Goal: Task Accomplishment & Management: Manage account settings

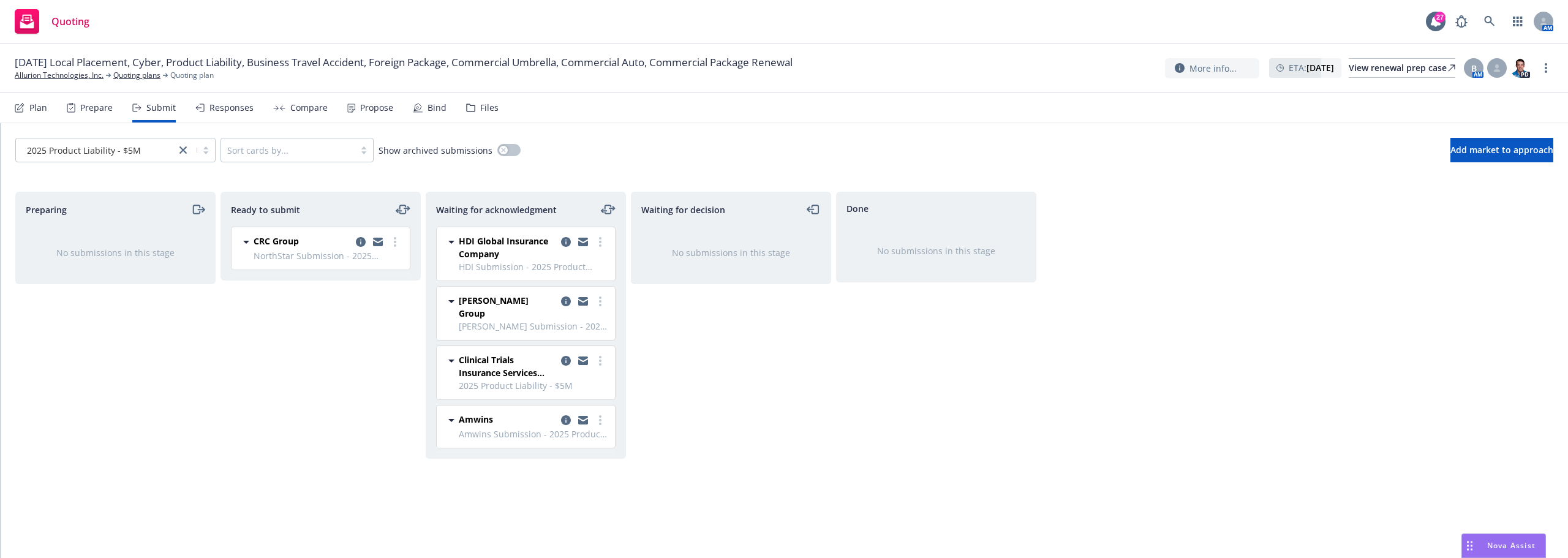
click at [628, 441] on div "Preparing No submissions in this stage Ready to submit CRC Group NorthStar Subm…" at bounding box center [784, 361] width 1538 height 340
click at [62, 74] on link "Allurion Technologies, Inc." at bounding box center [59, 75] width 89 height 11
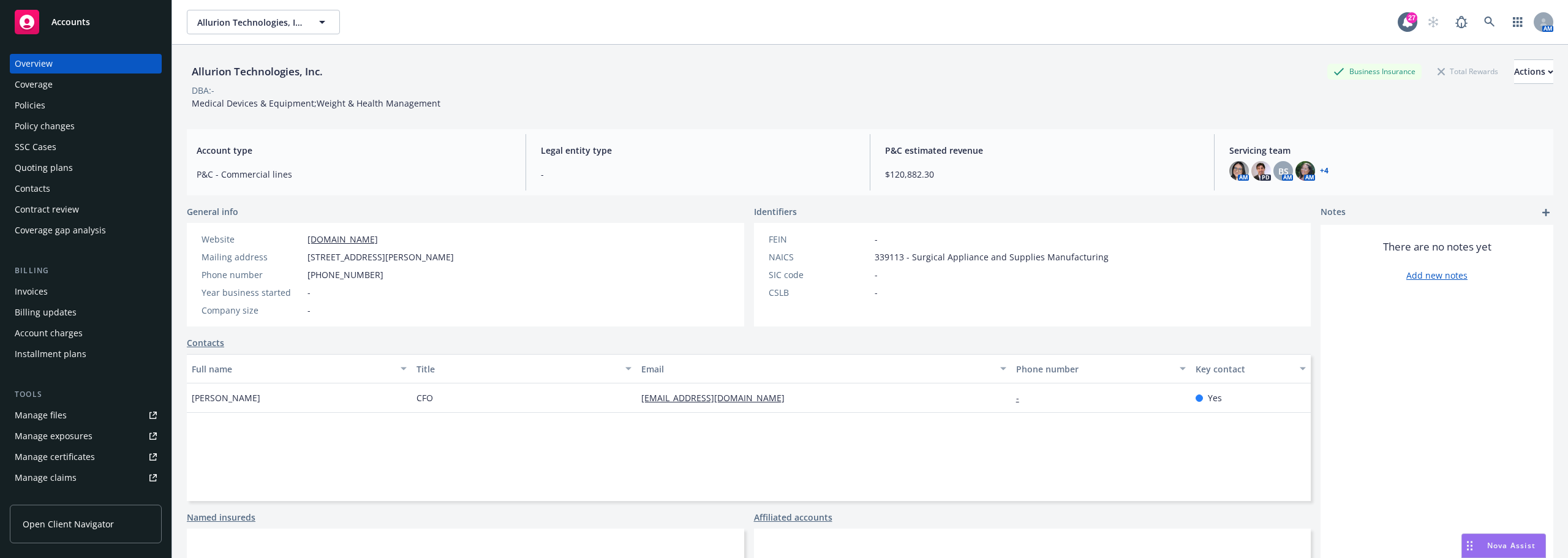
click at [79, 104] on div "Policies" at bounding box center [85, 105] width 142 height 20
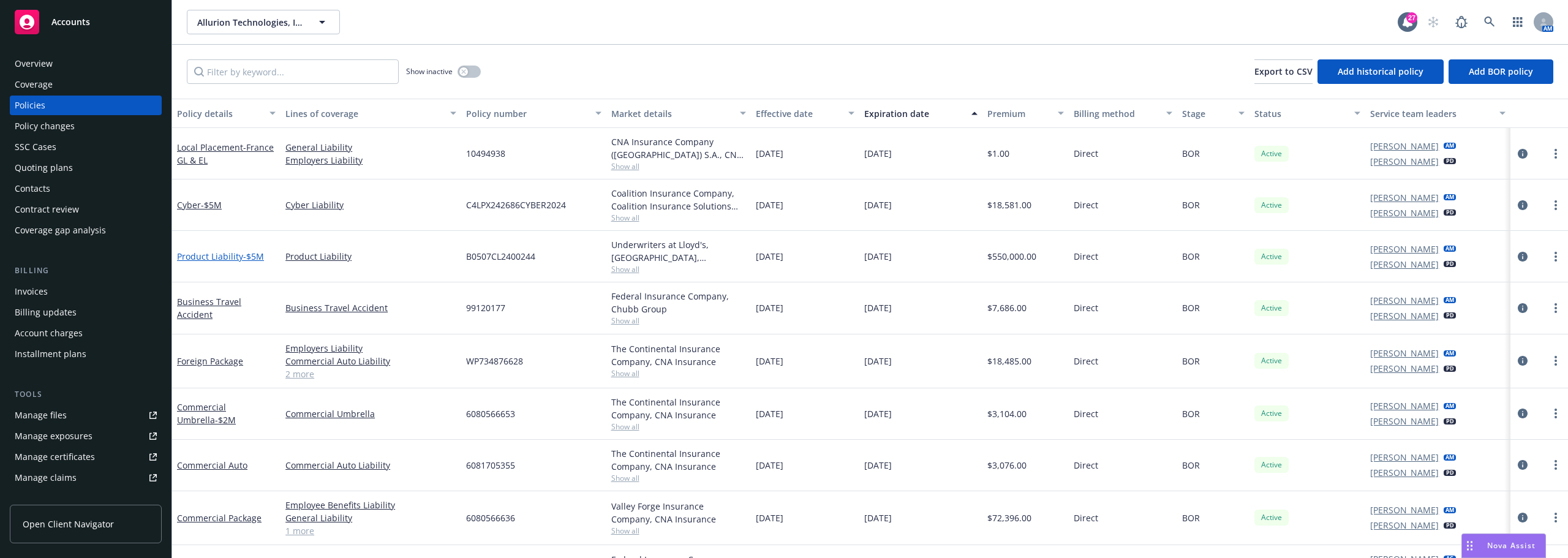
click at [235, 261] on link "Product Liability - $5M" at bounding box center [220, 256] width 87 height 11
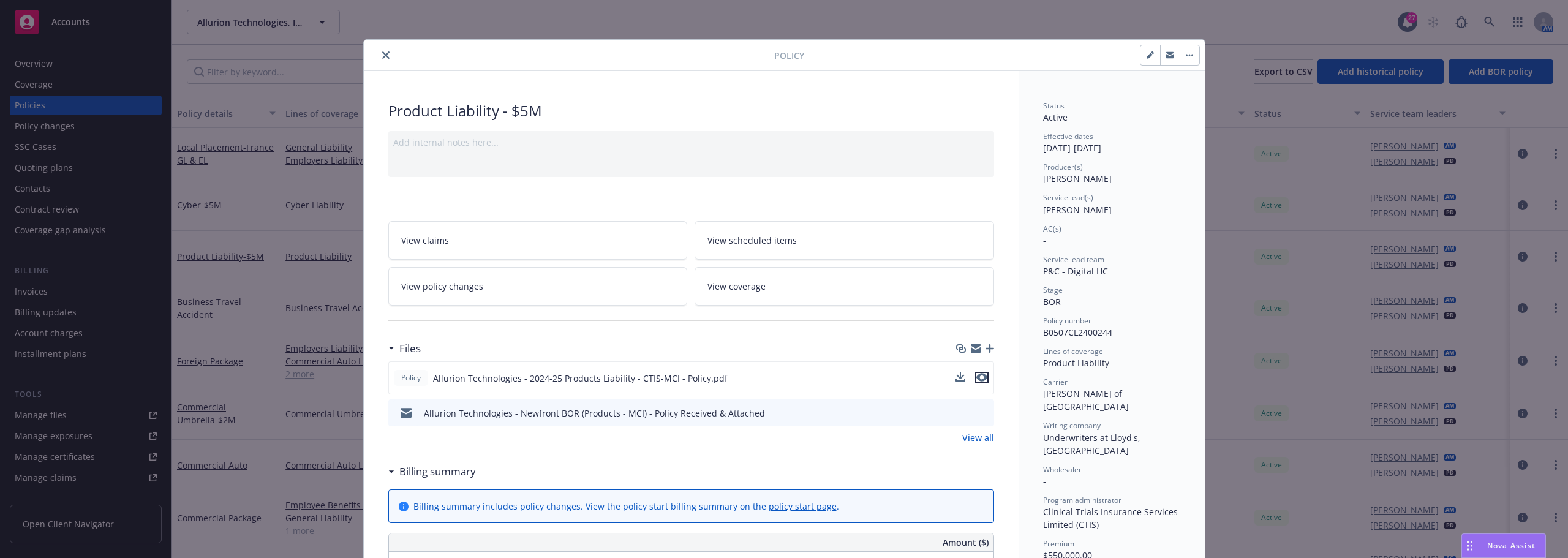
click at [979, 373] on icon "preview file" at bounding box center [981, 377] width 11 height 9
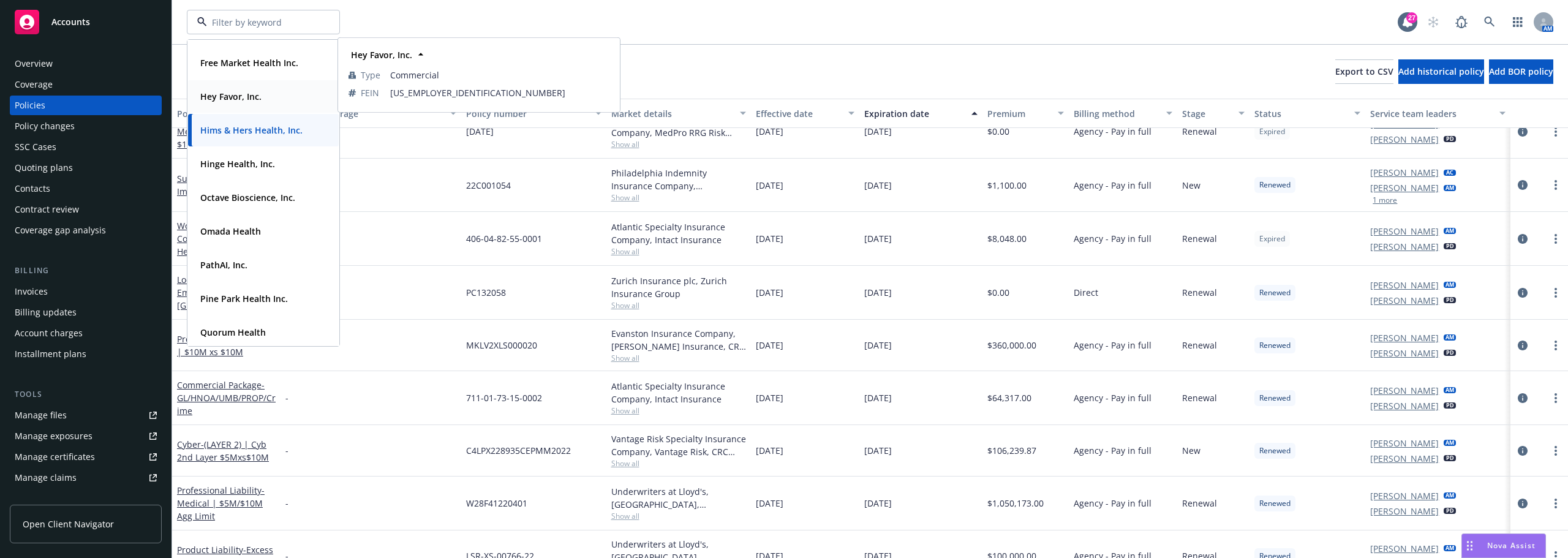
scroll to position [245, 0]
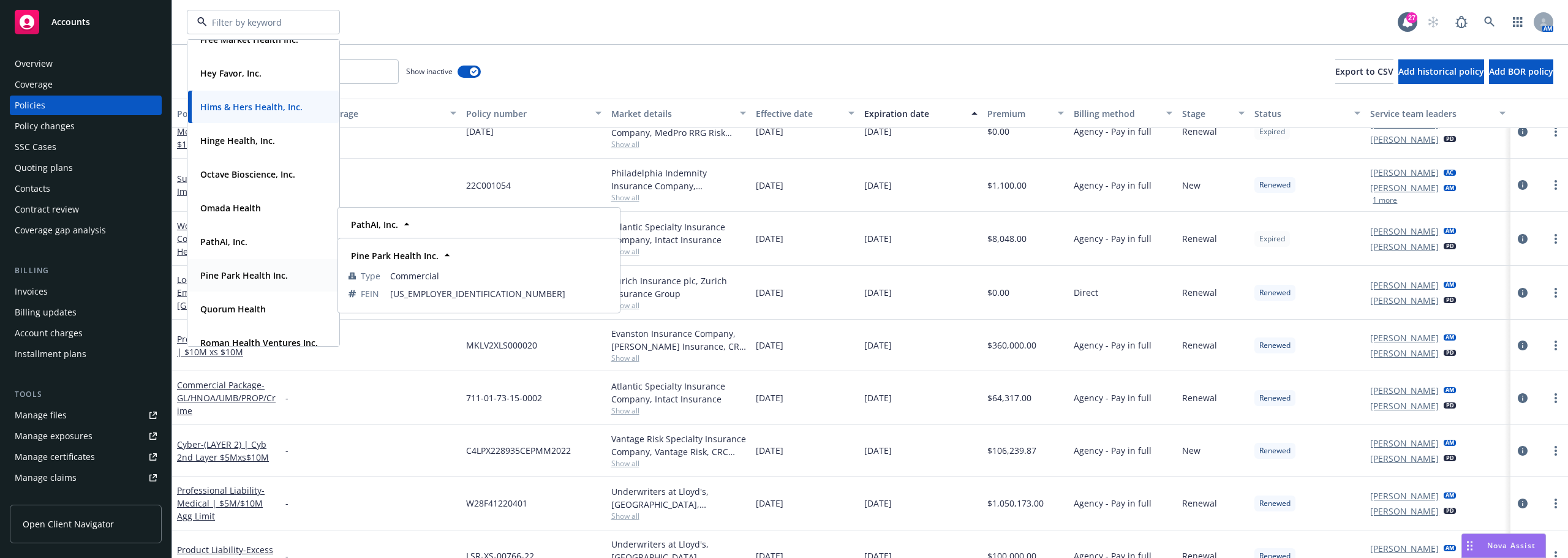
click at [225, 284] on div "Pine Park Health Inc." at bounding box center [242, 275] width 95 height 17
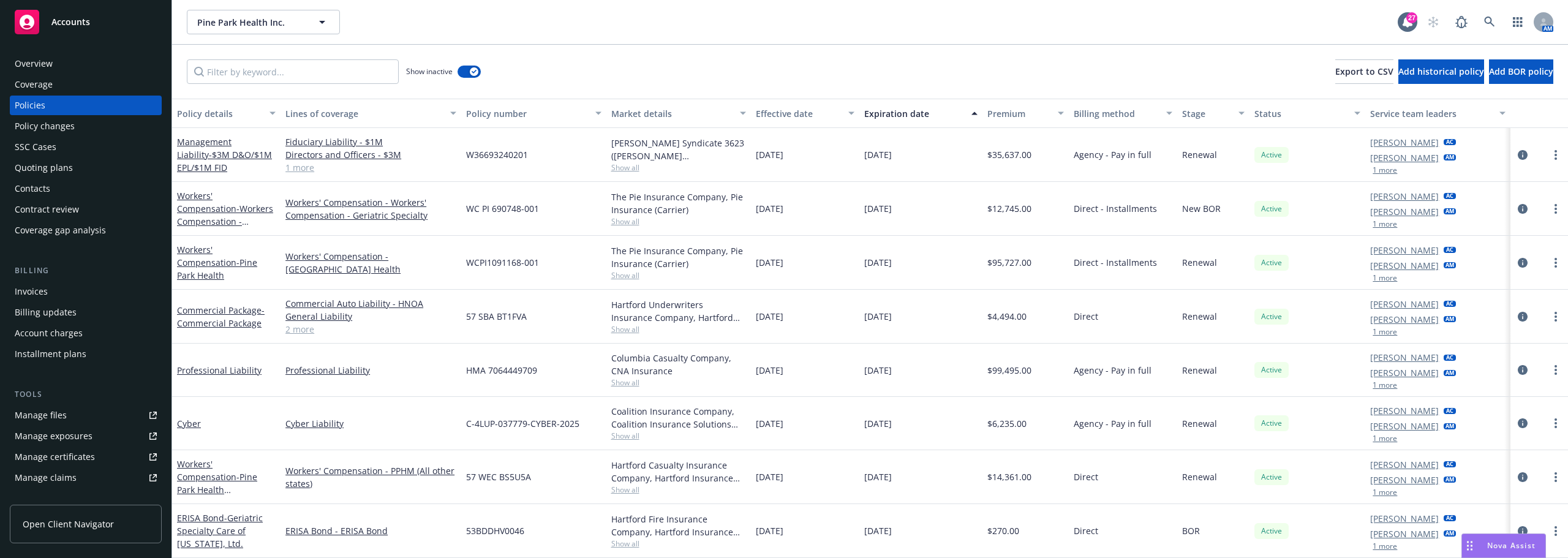
scroll to position [1393, 0]
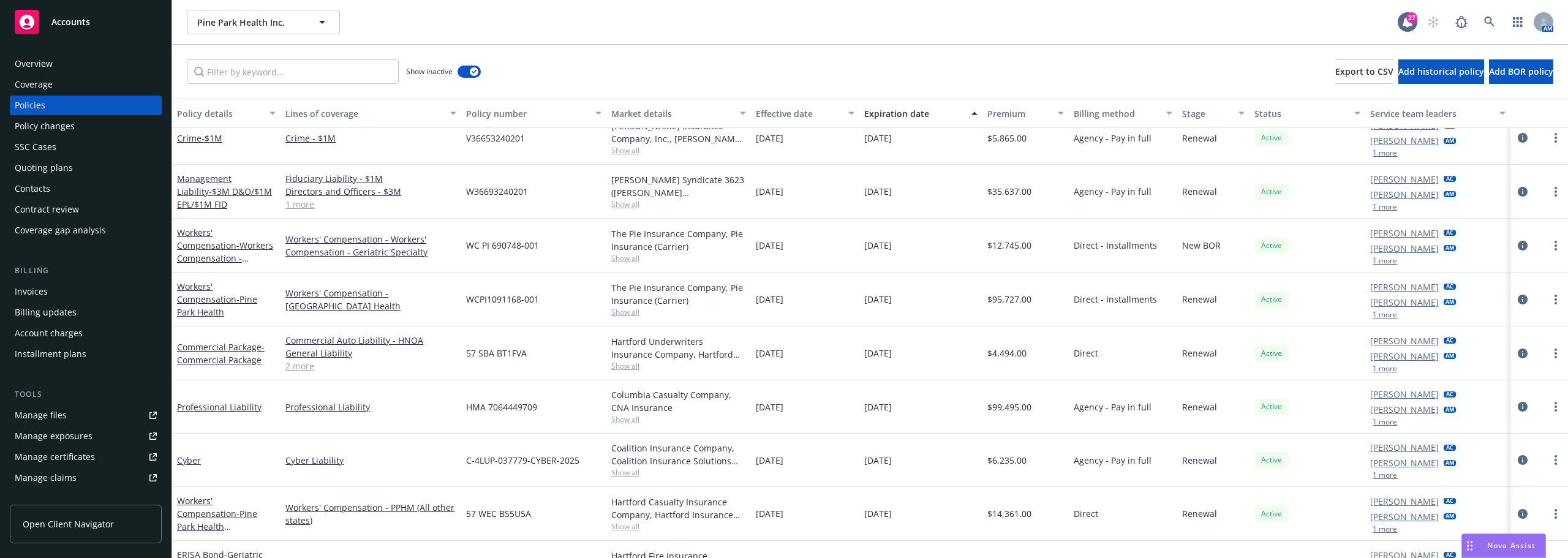
click at [80, 173] on div "Quoting plans" at bounding box center [85, 168] width 142 height 20
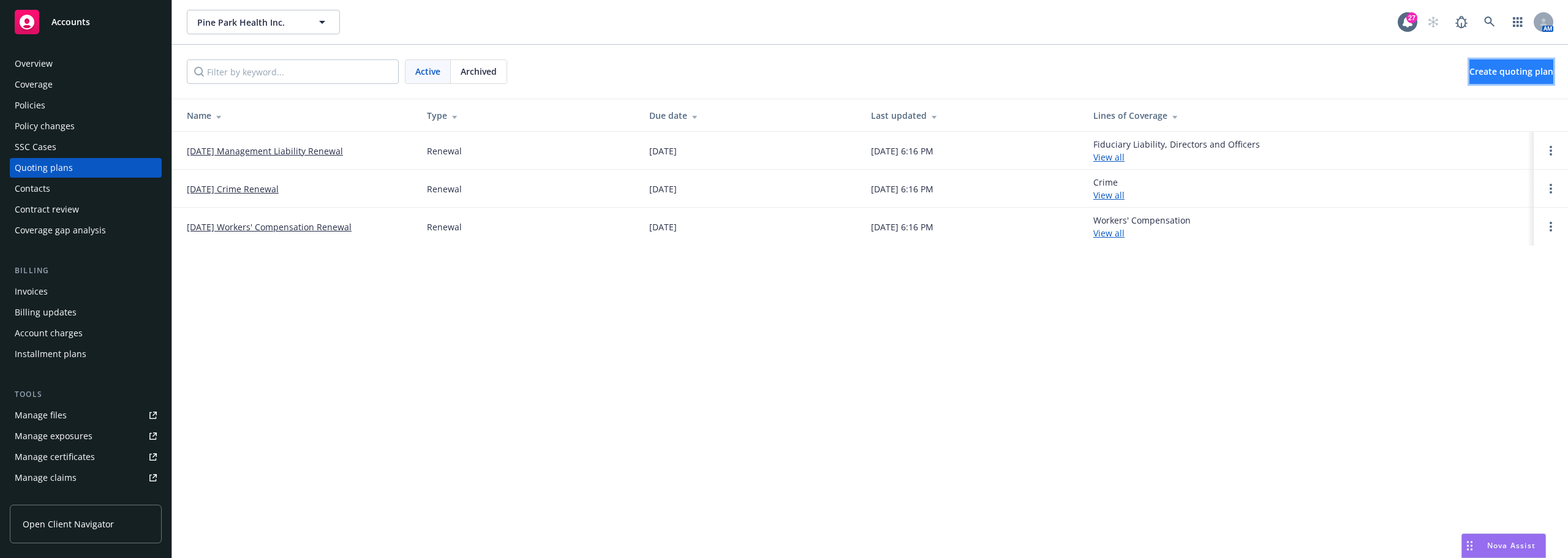
click at [1470, 68] on span "Create quoting plan" at bounding box center [1511, 71] width 84 height 11
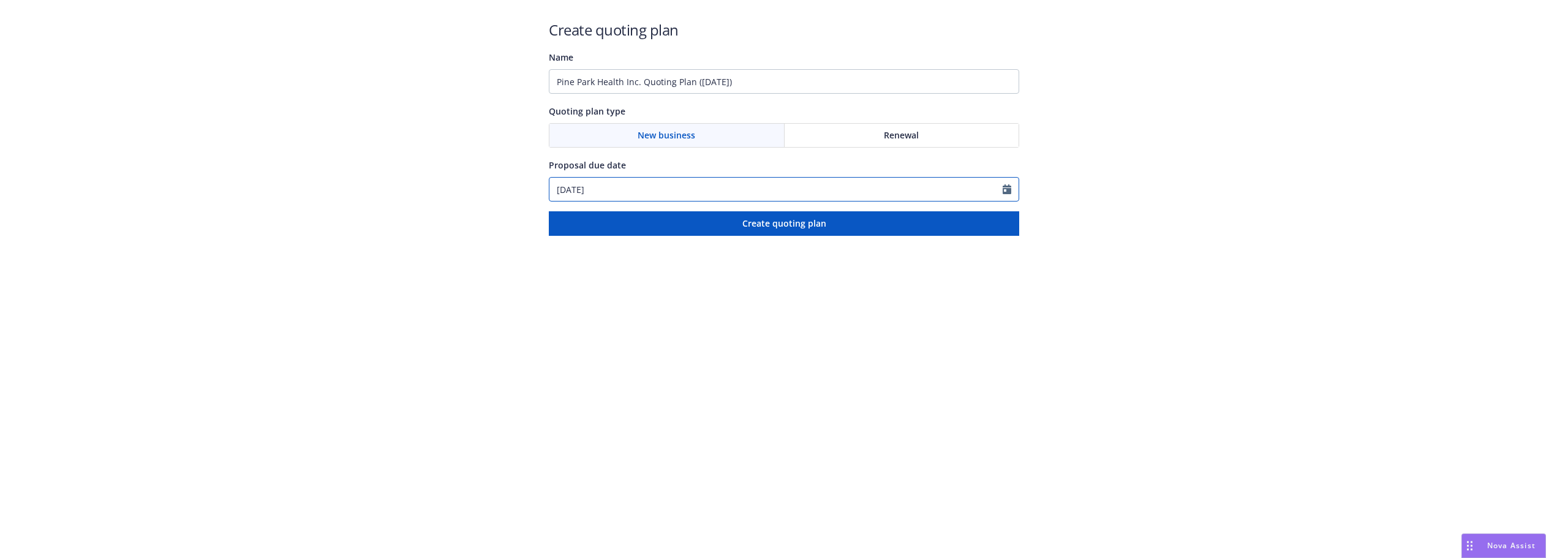
click at [757, 179] on input "[DATE]" at bounding box center [776, 189] width 454 height 24
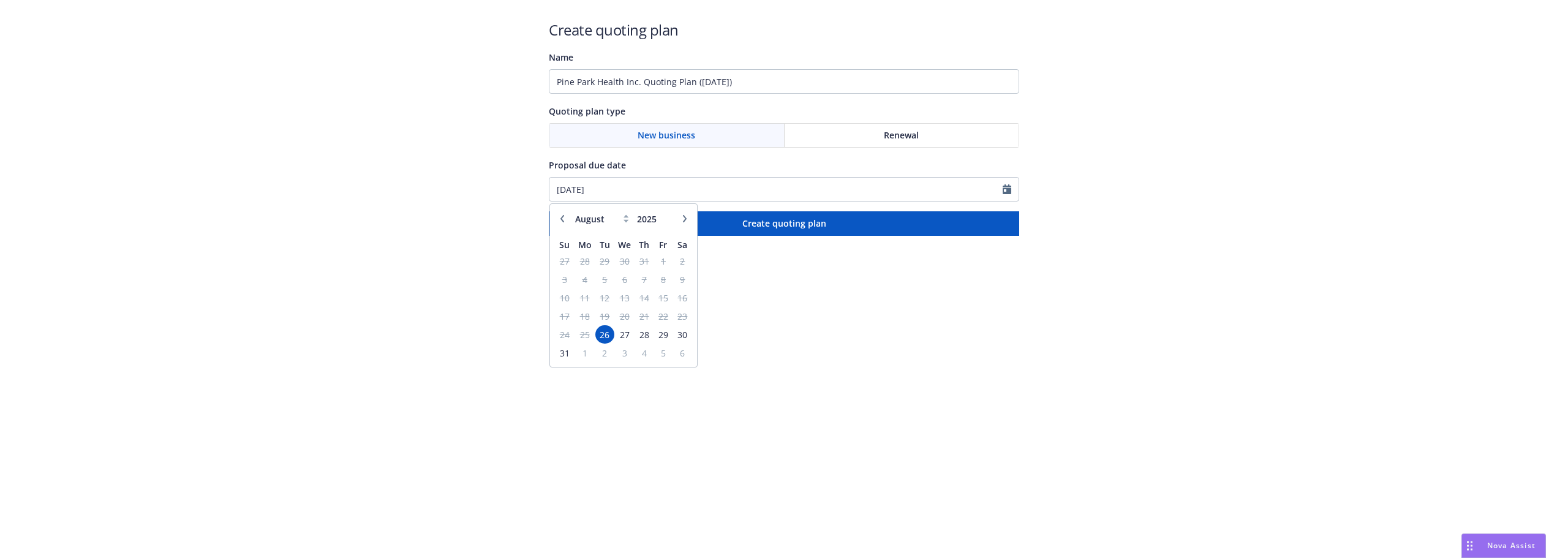
click at [565, 219] on icon "button" at bounding box center [562, 218] width 7 height 7
select select "6"
click at [659, 319] on span "27" at bounding box center [663, 317] width 17 height 16
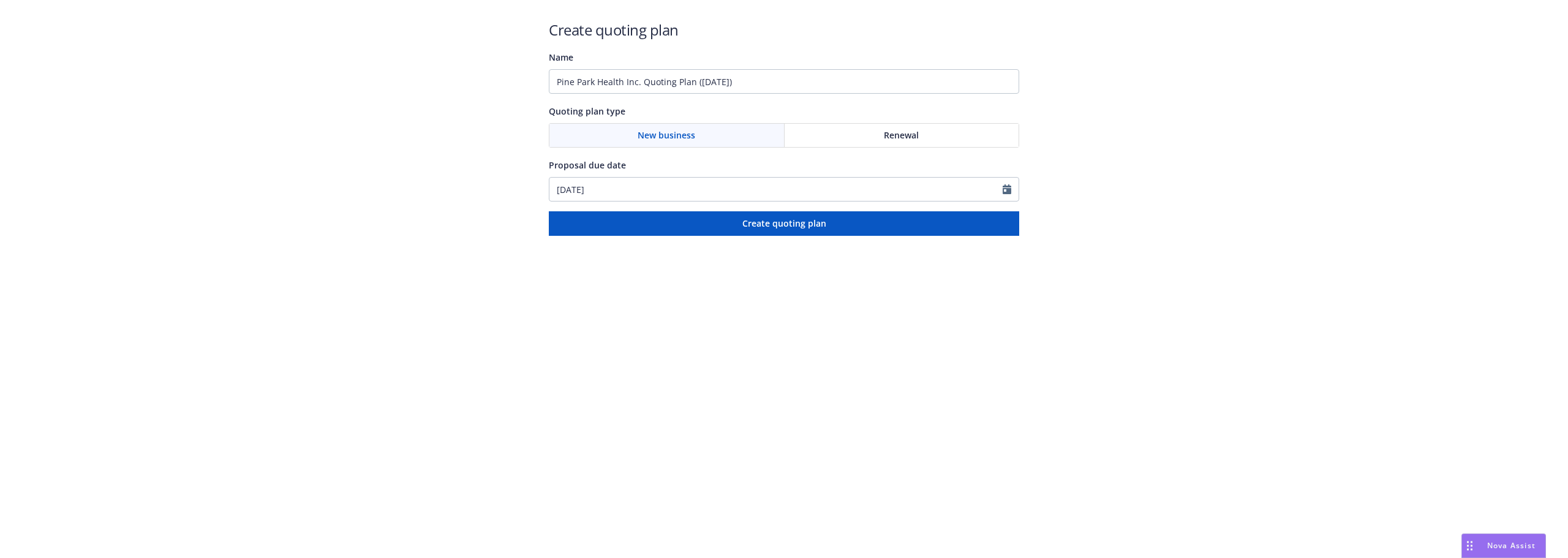
click at [858, 236] on html "Create quoting plan Name Pine Park Health Inc. Quoting Plan (2025-08-26) Quotin…" at bounding box center [784, 118] width 1568 height 236
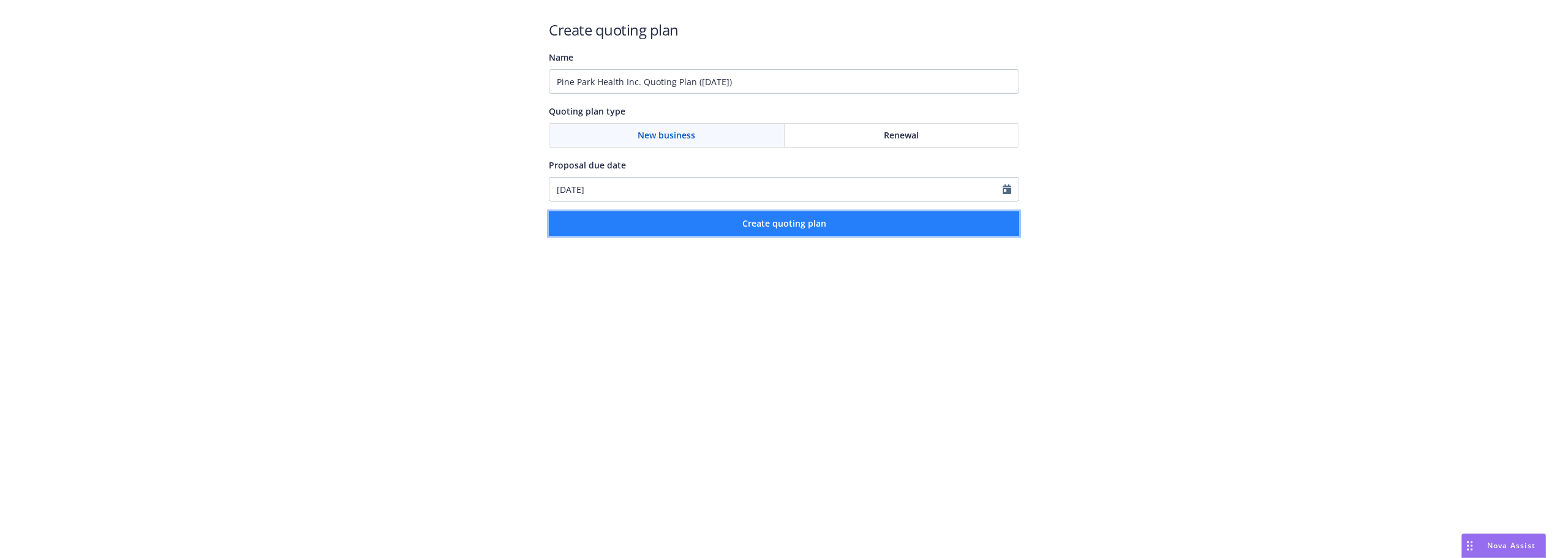
click at [787, 226] on span "Create quoting plan" at bounding box center [784, 223] width 84 height 11
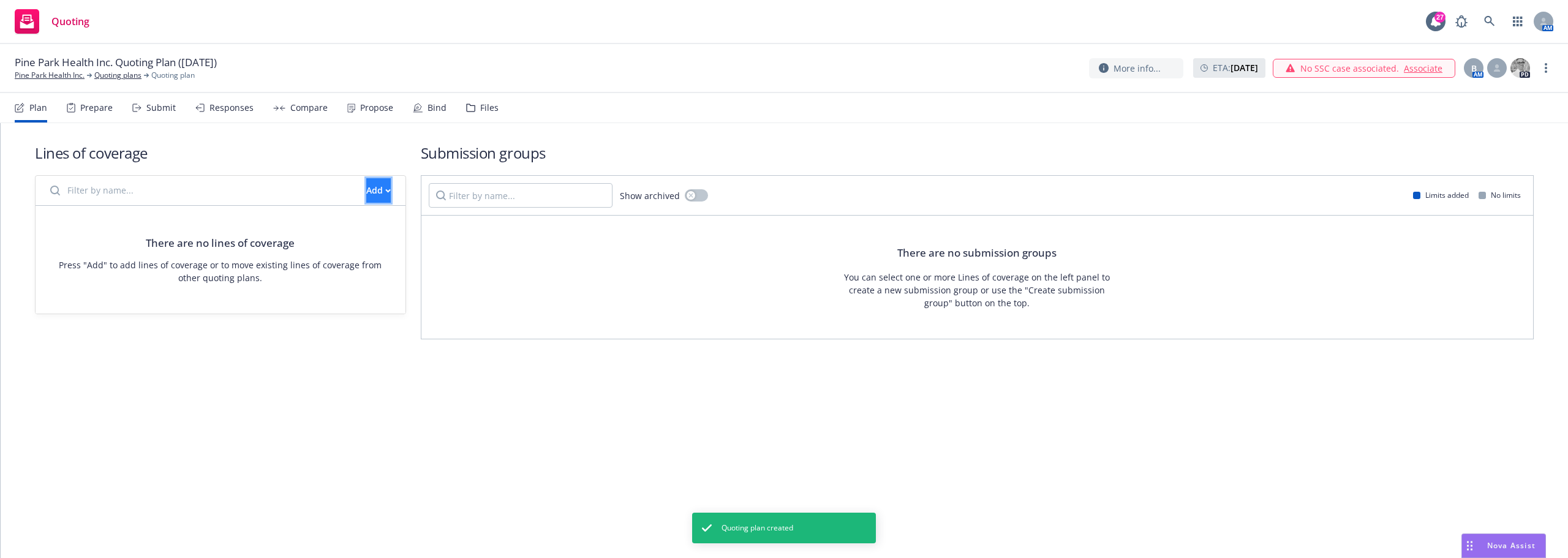
click at [367, 192] on div "Add" at bounding box center [379, 190] width 24 height 24
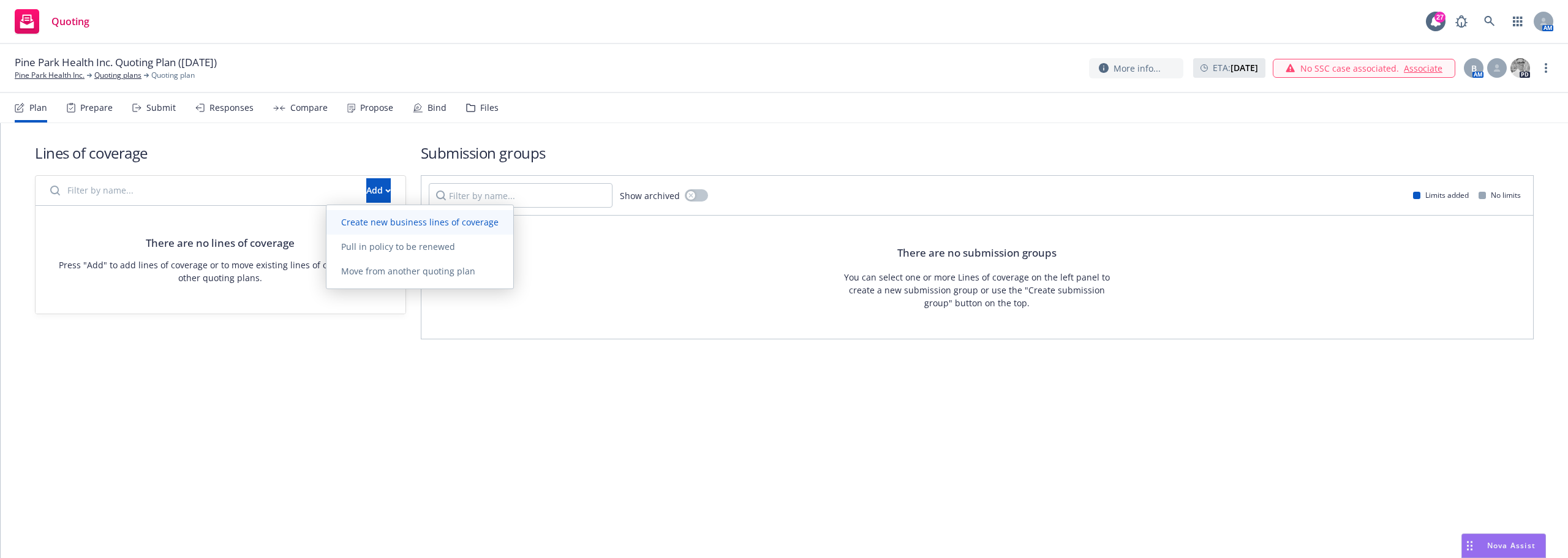
click at [363, 226] on span "Create new business lines of coverage" at bounding box center [420, 221] width 187 height 11
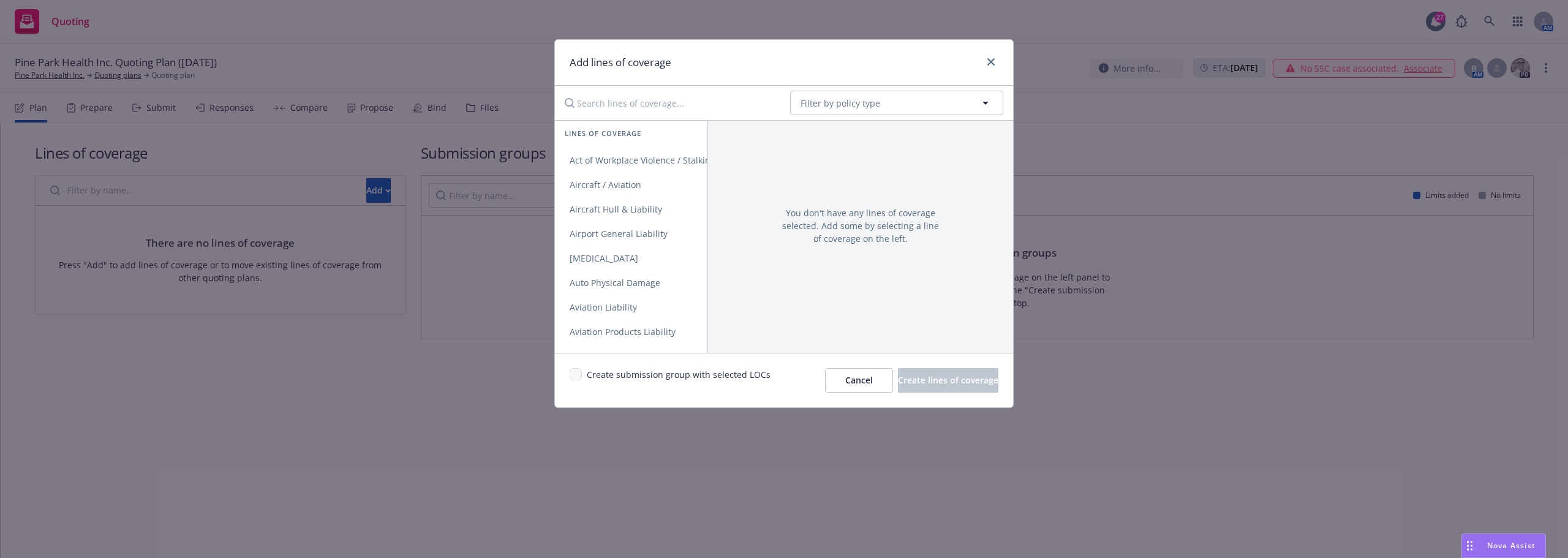
click at [611, 106] on input "Search lines of coverage..." at bounding box center [669, 103] width 223 height 24
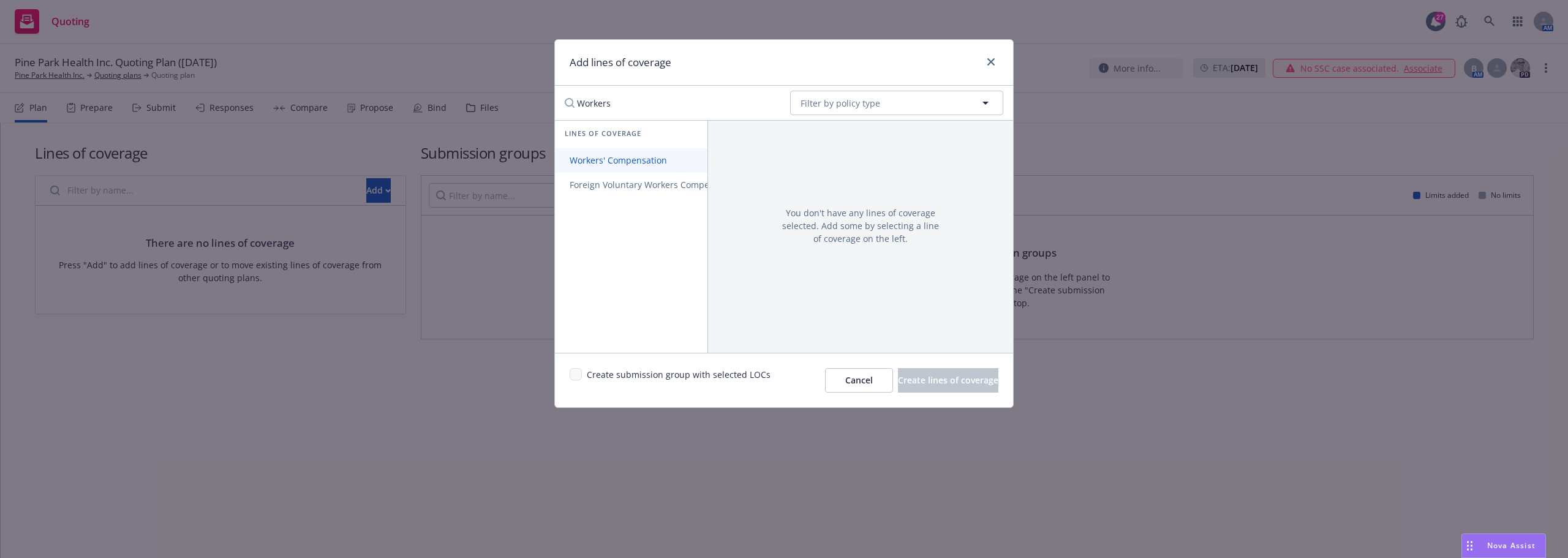
type input "Workers"
click at [622, 151] on link "Workers' Compensation" at bounding box center [654, 160] width 199 height 24
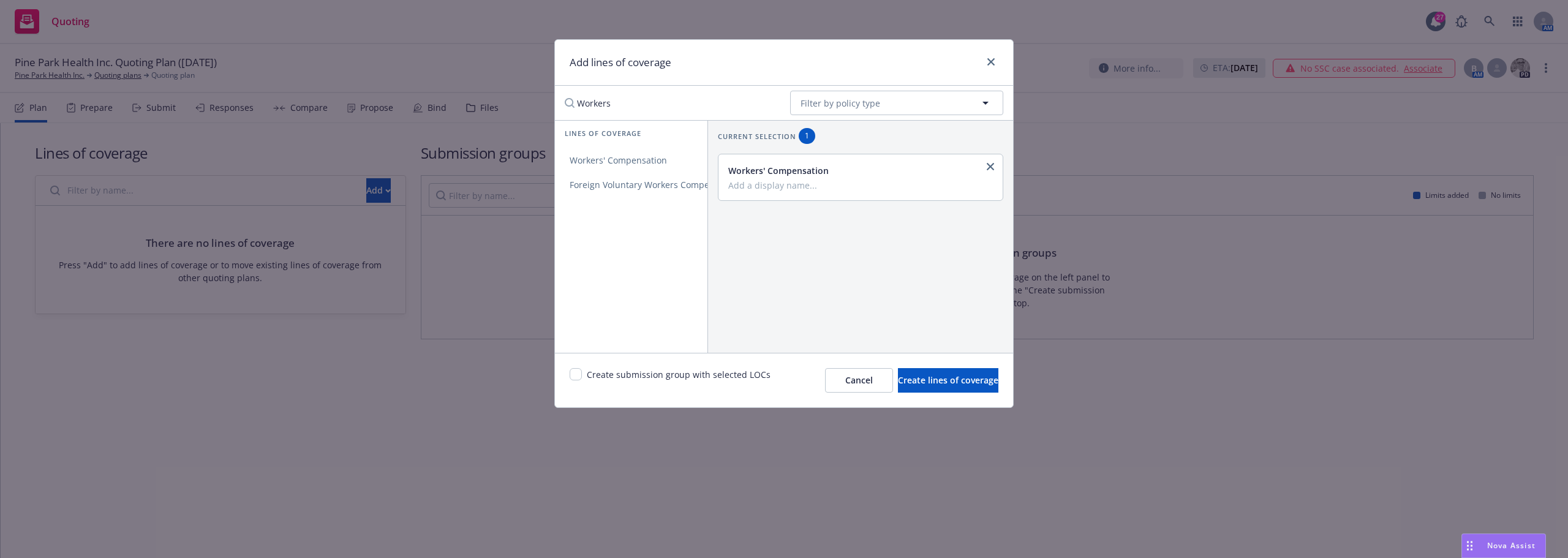
click at [815, 186] on input "Add a display name..." at bounding box center [859, 185] width 262 height 11
type input "PPH - OREGON WORK COMP"
click at [919, 377] on span "Create lines of coverage" at bounding box center [947, 380] width 100 height 11
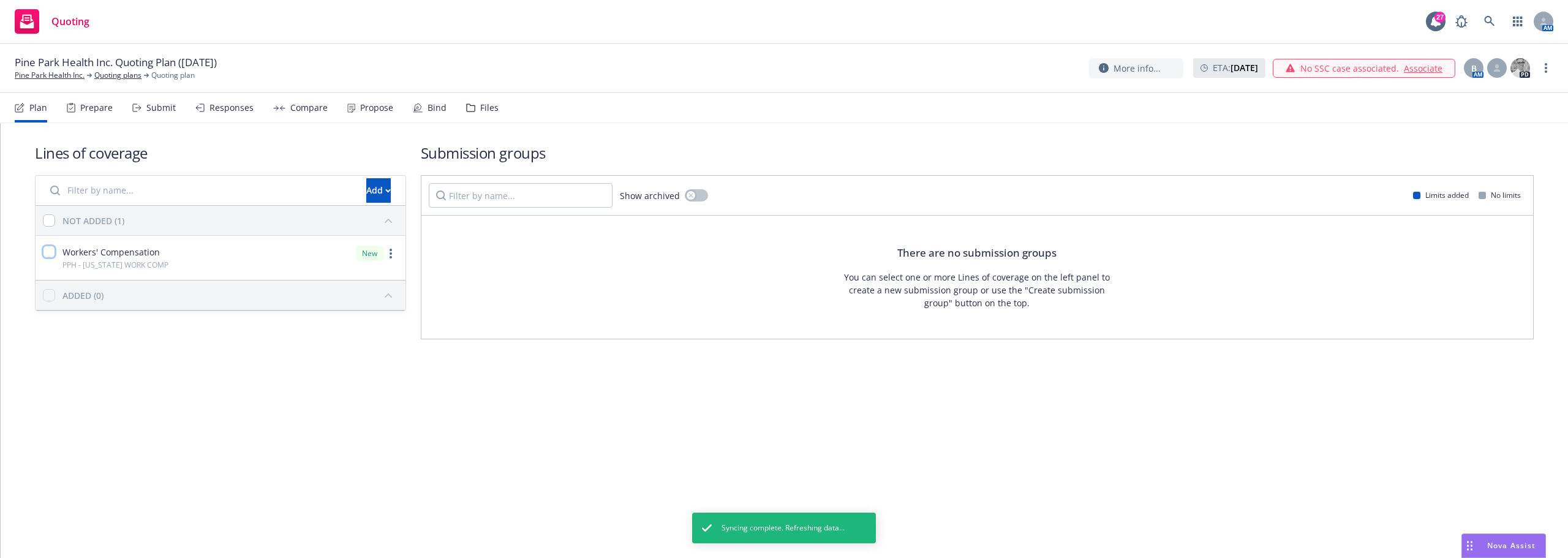
click at [43, 253] on input "checkbox" at bounding box center [49, 252] width 12 height 12
checkbox input "true"
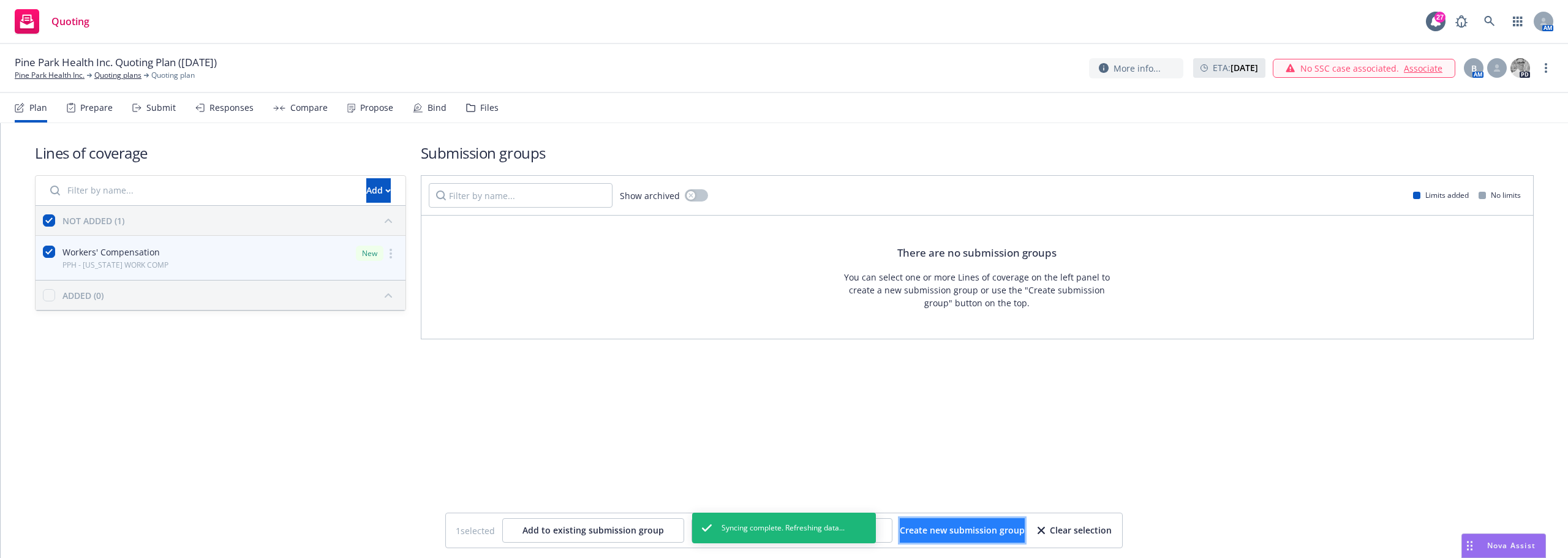
click at [959, 534] on span "Create new submission group" at bounding box center [963, 529] width 125 height 11
checkbox input "false"
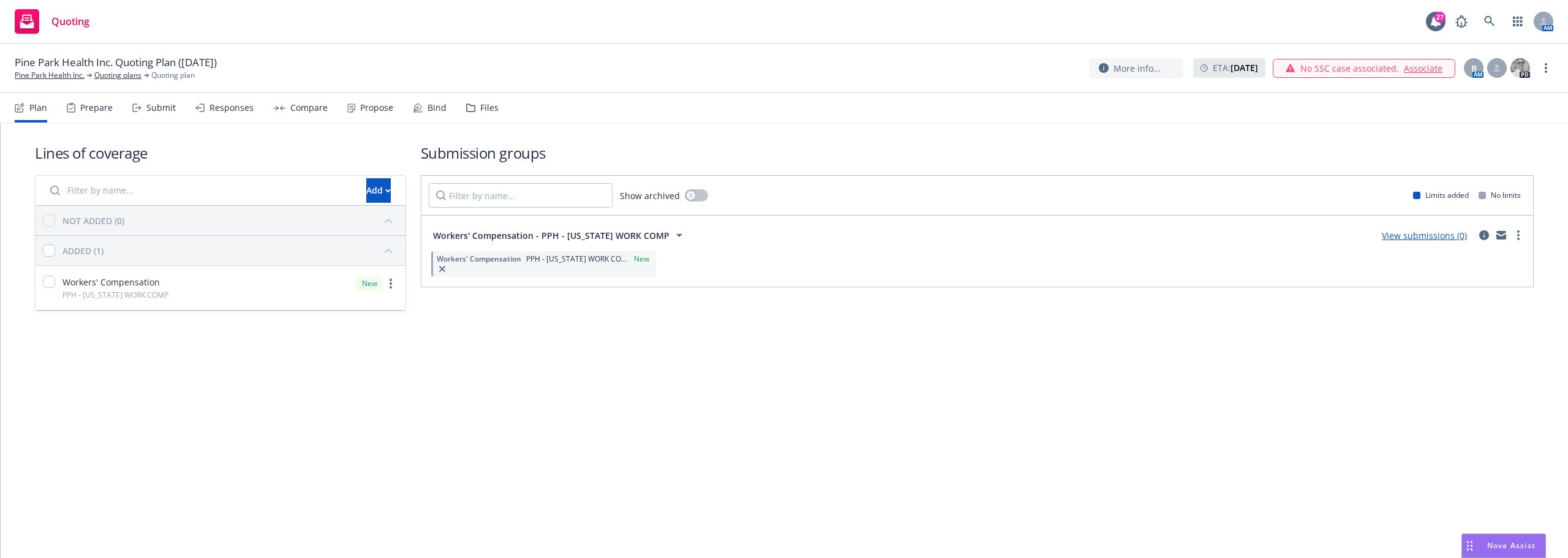
click at [1448, 235] on link "View submissions (0)" at bounding box center [1424, 235] width 85 height 11
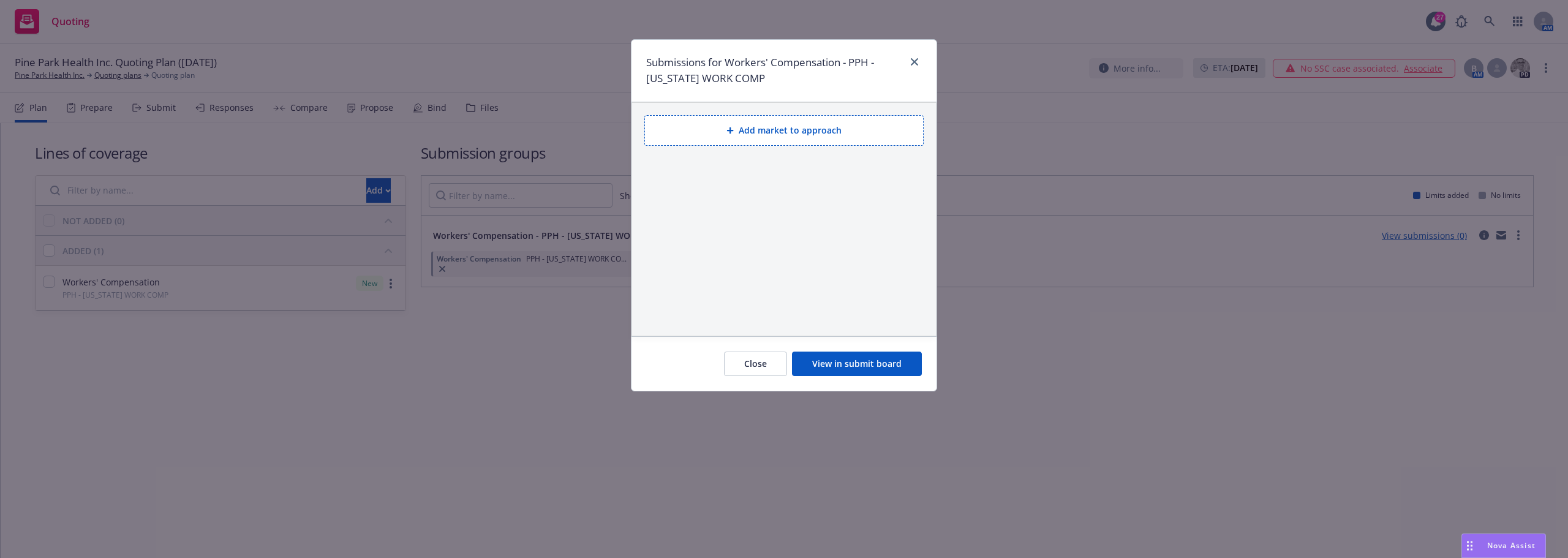
click at [811, 96] on div "Submissions for Workers' Compensation - PPH - OREGON WORK COMP" at bounding box center [784, 71] width 305 height 63
click at [815, 128] on button "Add market to approach" at bounding box center [784, 130] width 279 height 30
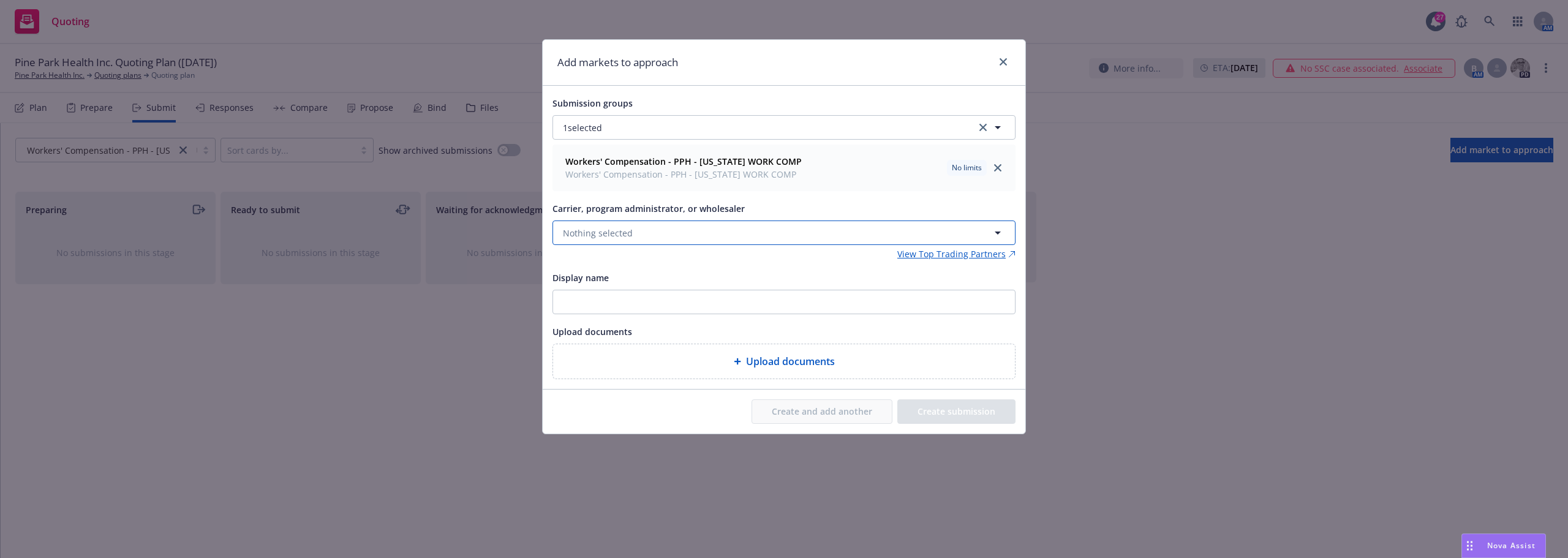
click at [625, 232] on span "Nothing selected" at bounding box center [598, 232] width 70 height 13
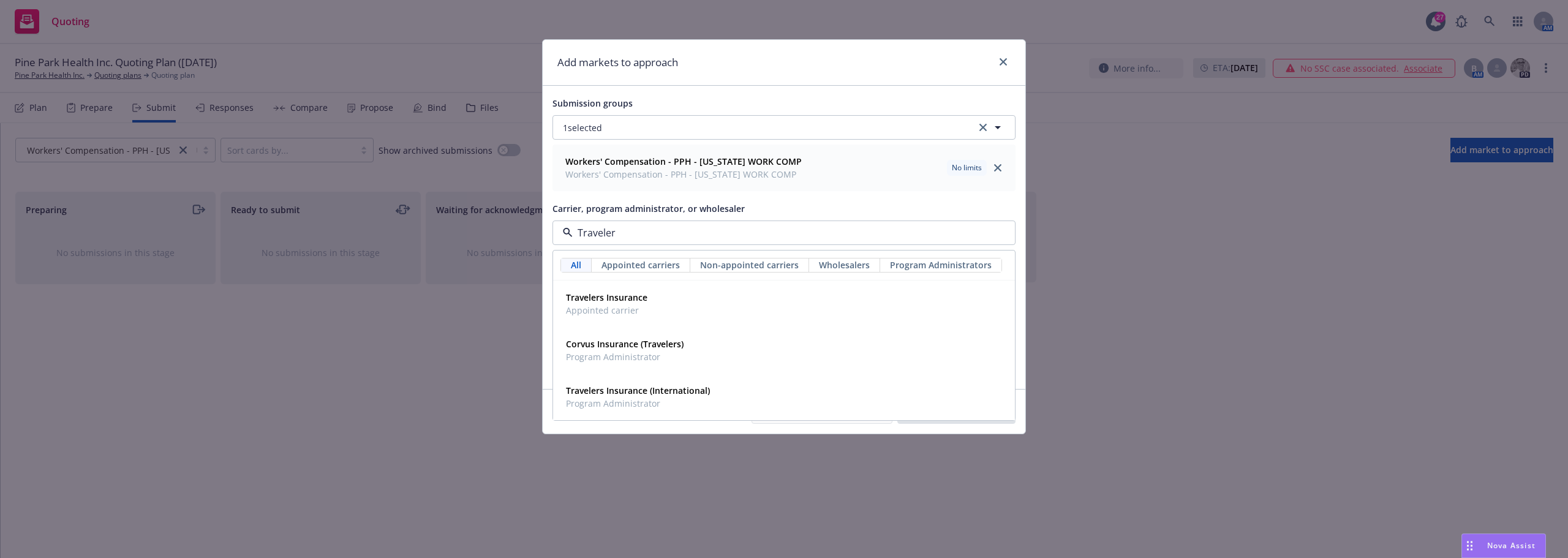
type input "Travelers"
click at [638, 313] on span "Appointed carrier" at bounding box center [607, 310] width 82 height 13
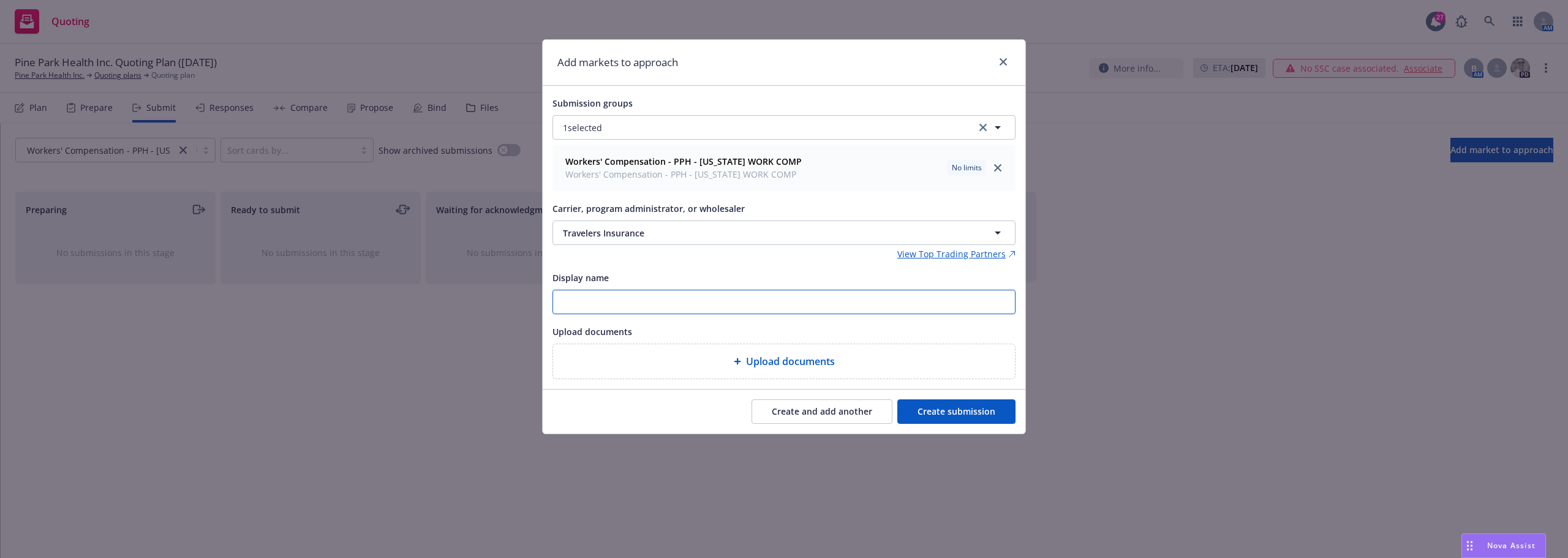
click at [791, 309] on input "Display name" at bounding box center [784, 301] width 461 height 24
type input "W"
type input "NCCI - Travelers"
click at [962, 401] on button "Create submission" at bounding box center [957, 412] width 118 height 24
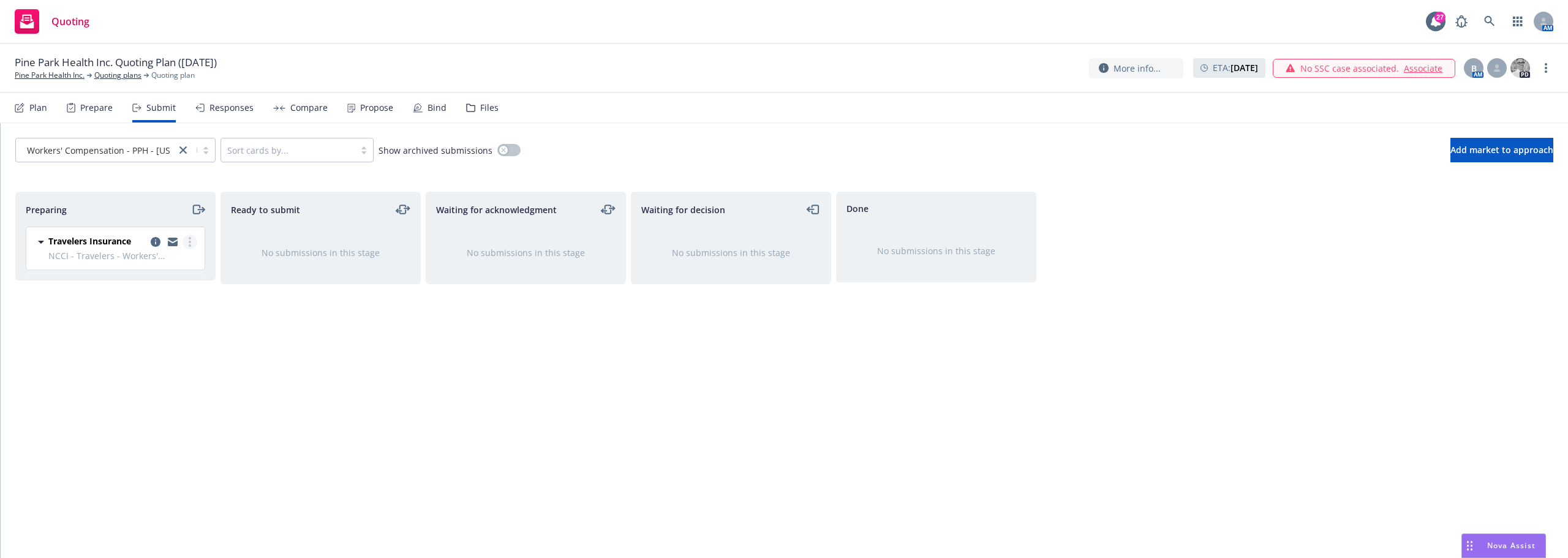
click at [193, 241] on link "more" at bounding box center [190, 241] width 15 height 15
click at [167, 335] on span "Add accepted decision" at bounding box center [135, 340] width 123 height 11
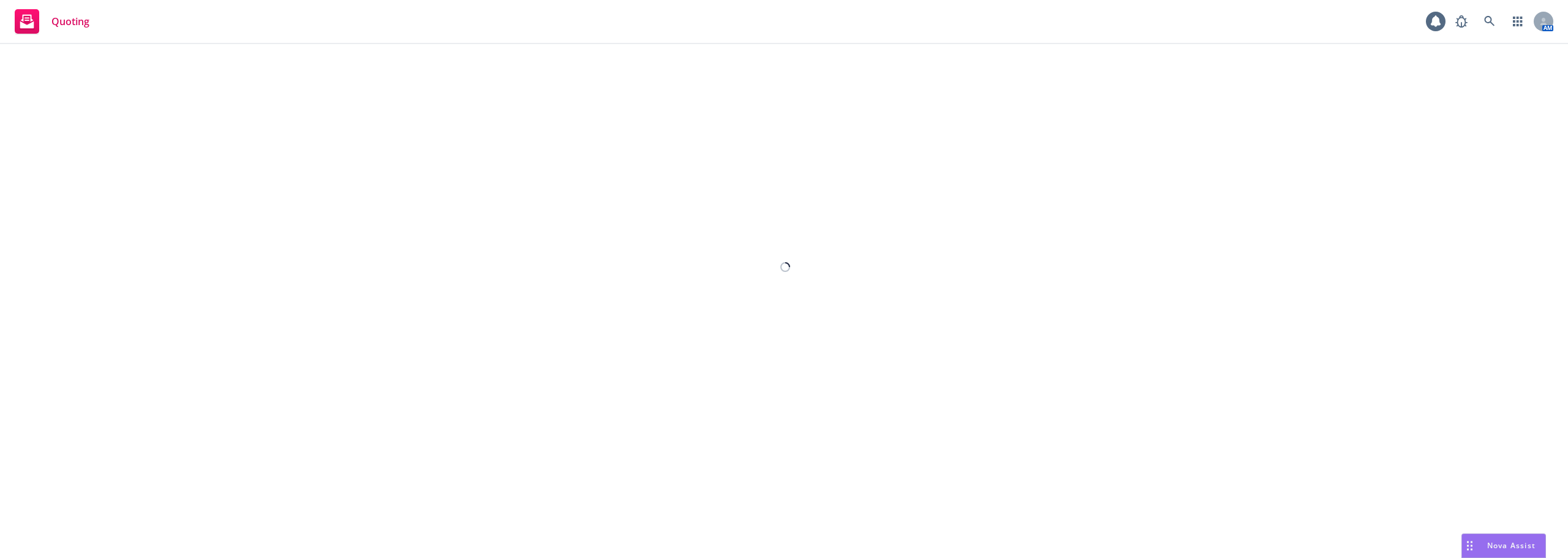
select select "12"
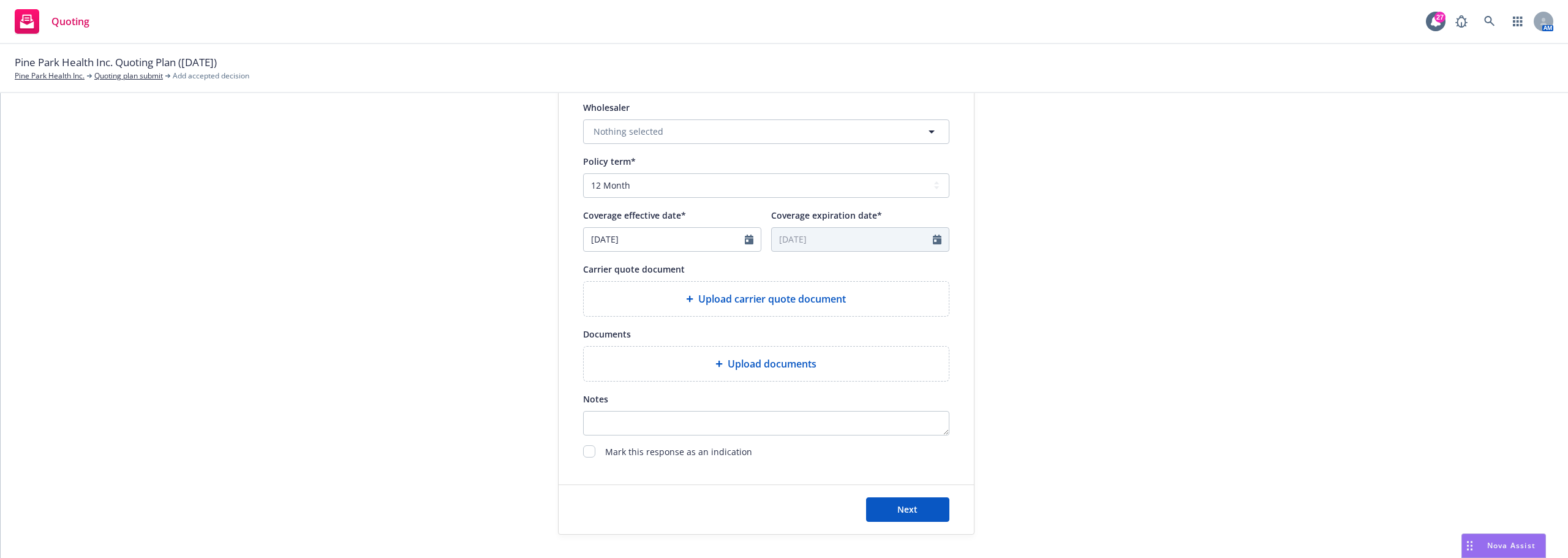
scroll to position [454, 0]
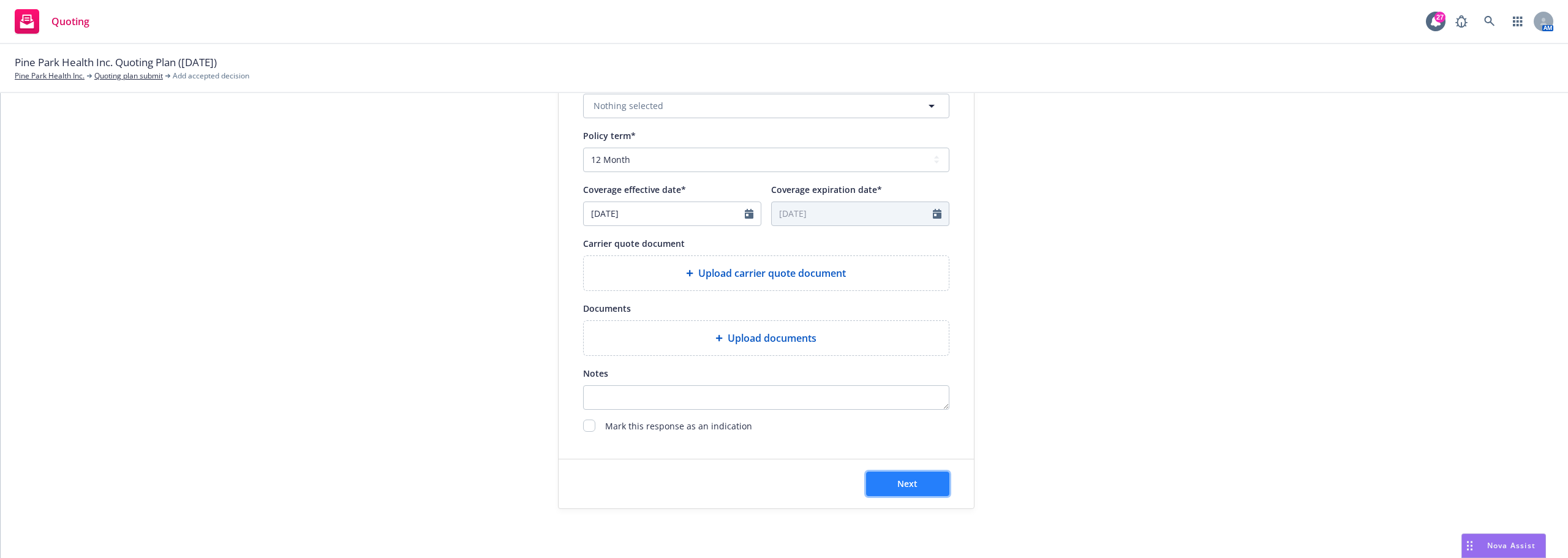
click at [884, 478] on button "Next" at bounding box center [908, 484] width 84 height 24
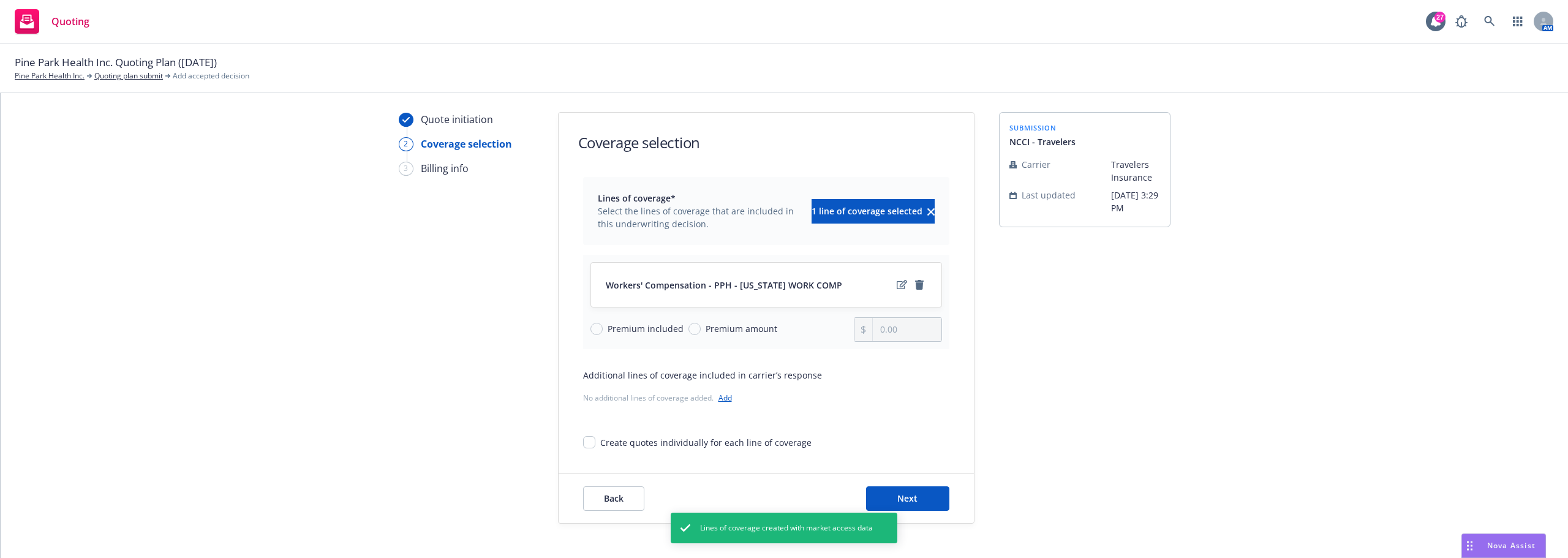
scroll to position [44, 0]
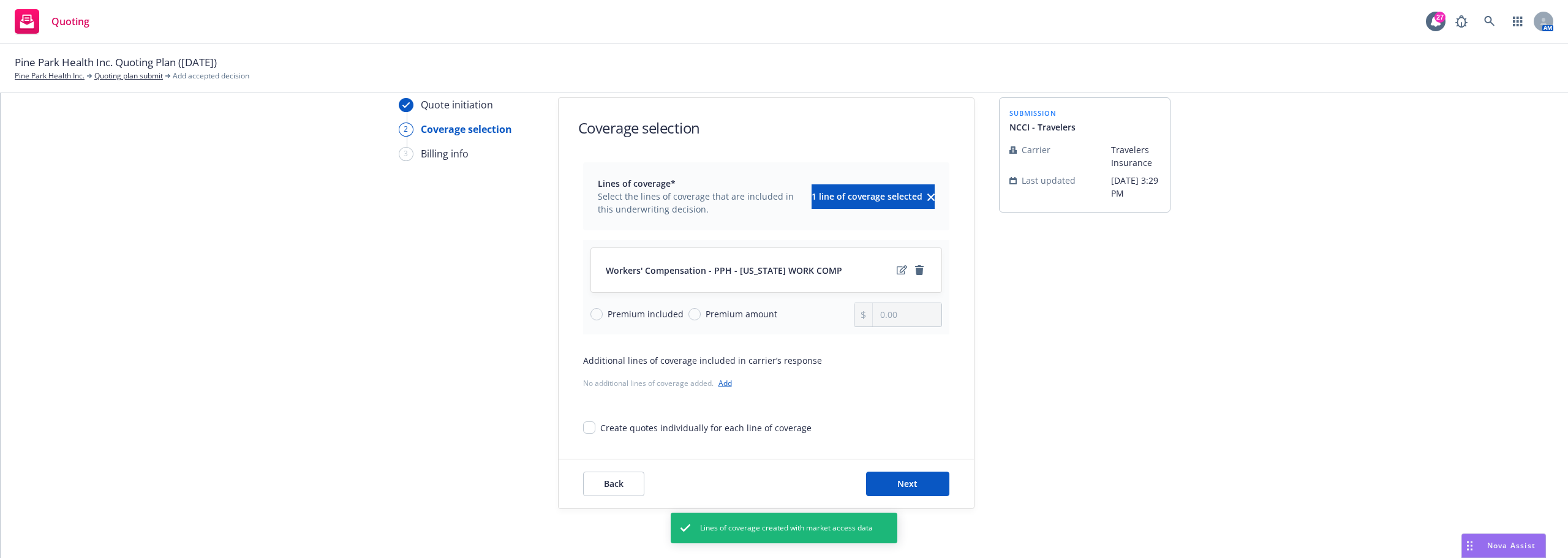
click at [649, 313] on span "Premium included" at bounding box center [645, 313] width 76 height 13
click at [602, 313] on input "Premium included" at bounding box center [596, 314] width 12 height 12
radio input "true"
click at [730, 313] on span "Premium amount" at bounding box center [741, 313] width 71 height 13
click at [701, 313] on input "Premium amount" at bounding box center [695, 314] width 12 height 12
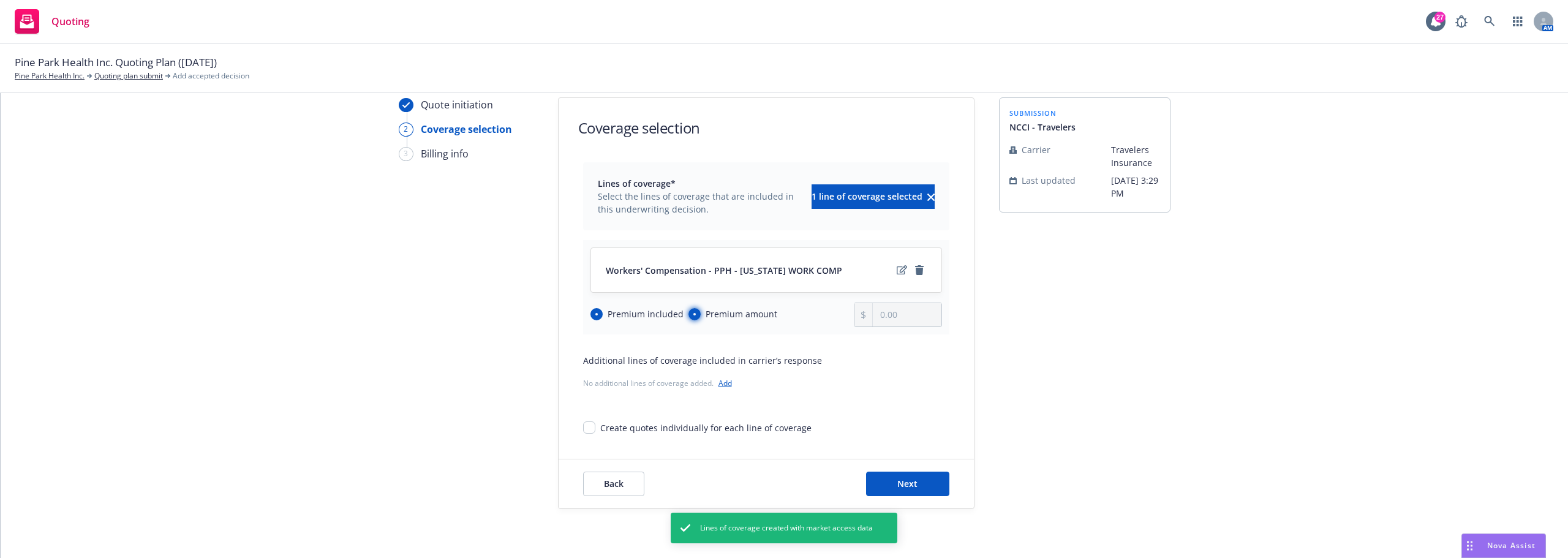
radio input "true"
radio input "false"
click at [879, 311] on input "0.00" at bounding box center [907, 314] width 68 height 24
click at [912, 313] on input "0.00" at bounding box center [907, 314] width 68 height 24
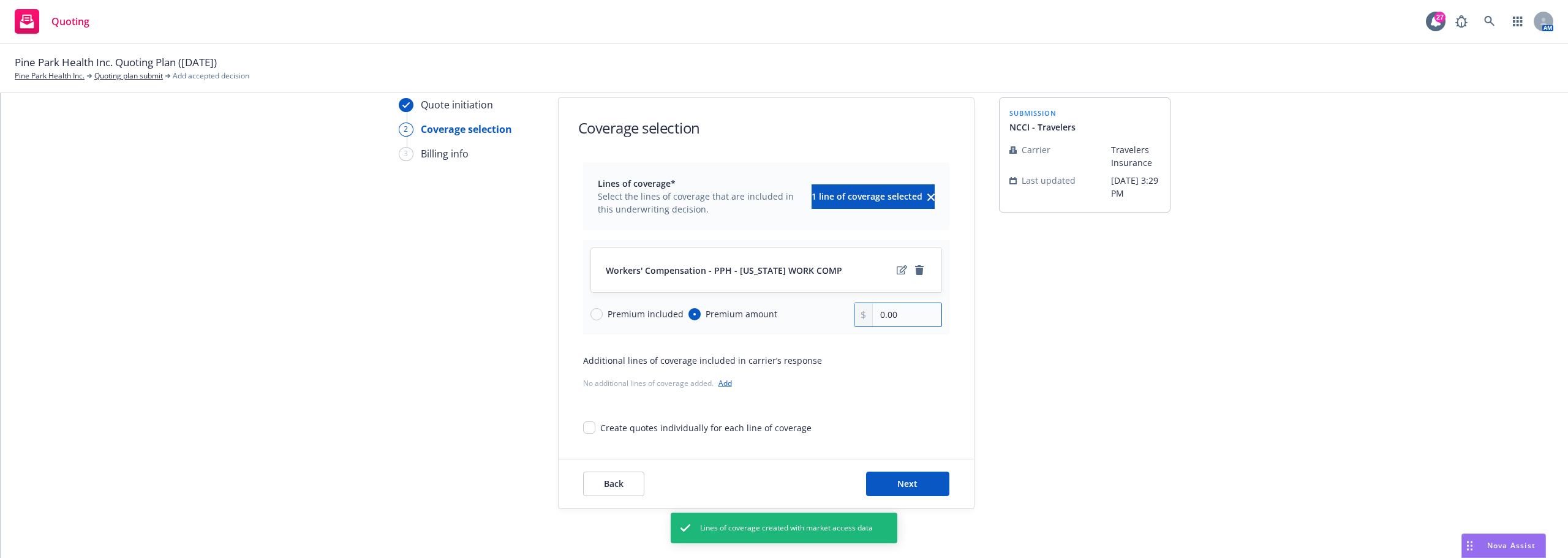
click at [912, 313] on input "0.00" at bounding box center [907, 314] width 68 height 24
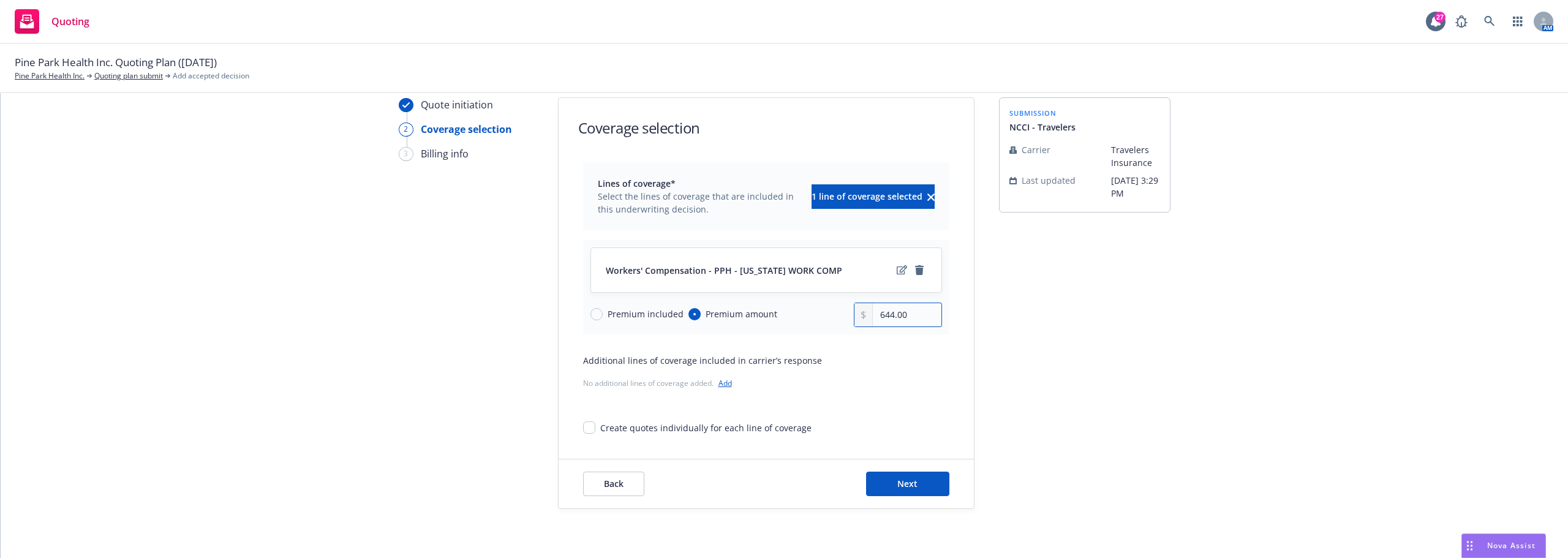
type input "644.00"
click at [1442, 21] on div "27" at bounding box center [1436, 21] width 20 height 20
click at [901, 487] on span "Next" at bounding box center [907, 483] width 20 height 11
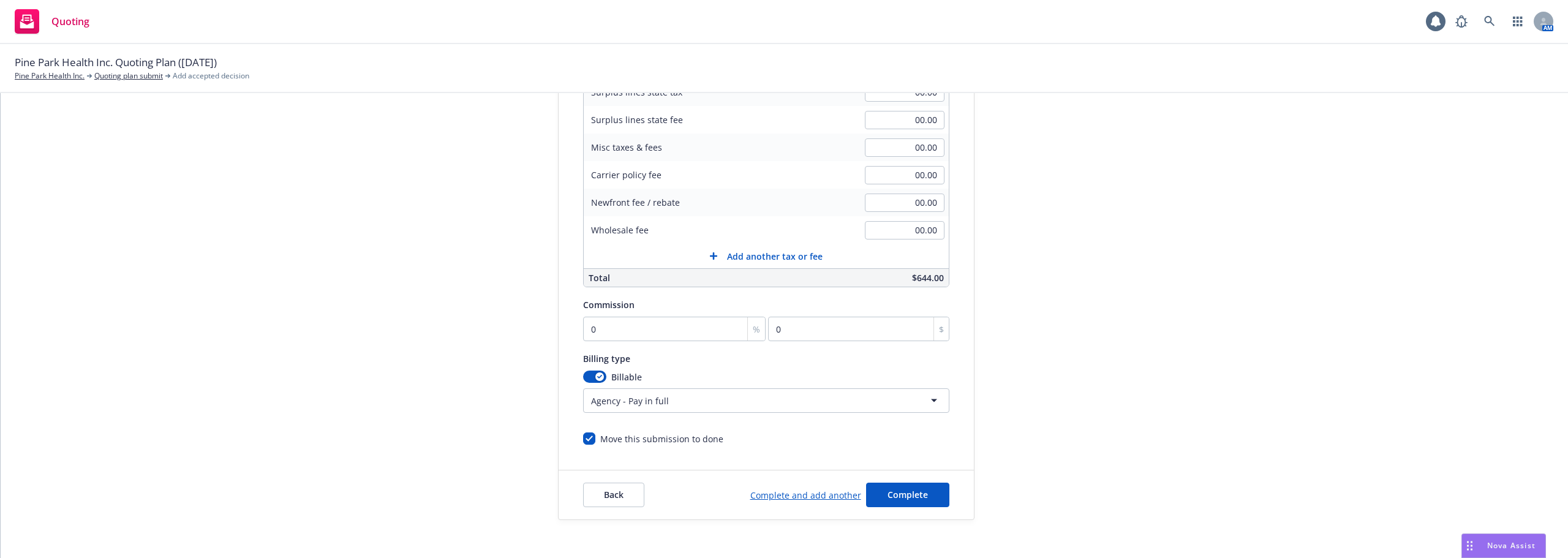
scroll to position [259, 0]
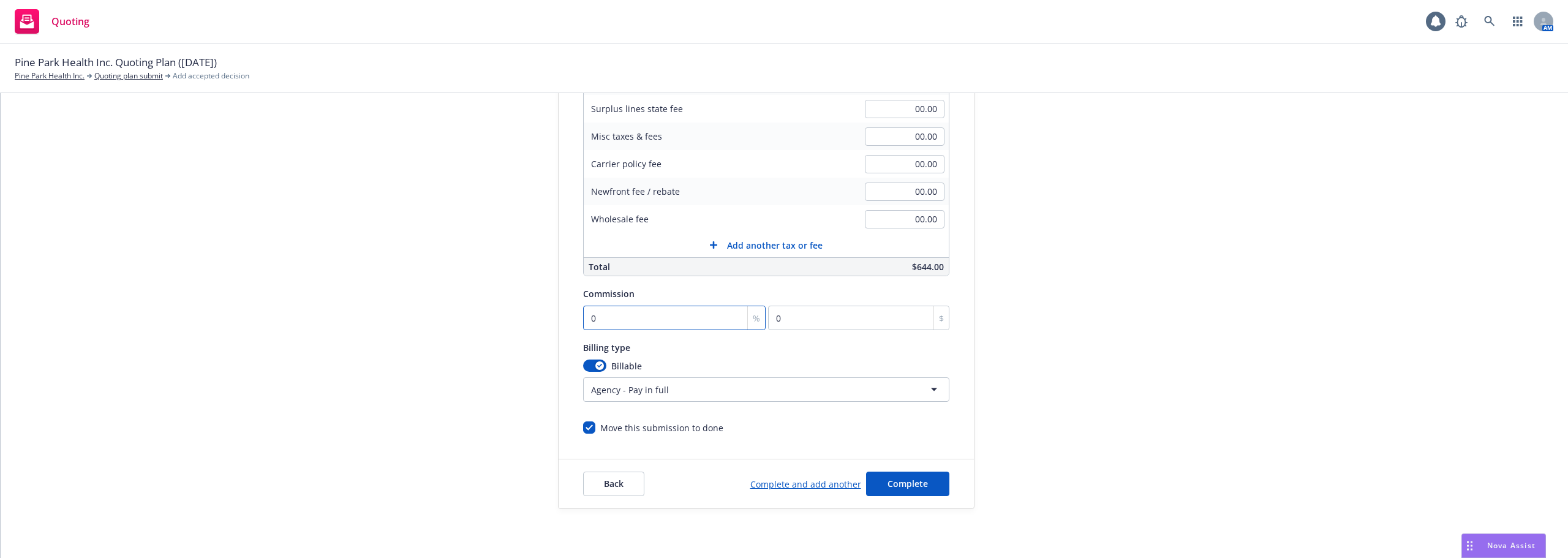
type input "9"
type input "57.96"
type input "9"
click at [487, 315] on div "Quote initiation Coverage selection 3 Billing info" at bounding box center [466, 196] width 135 height 627
click at [654, 392] on html "Quoting 27 AM Pine Park Health Inc. Quoting Plan (2025-08-26) Pine Park Health …" at bounding box center [784, 279] width 1568 height 558
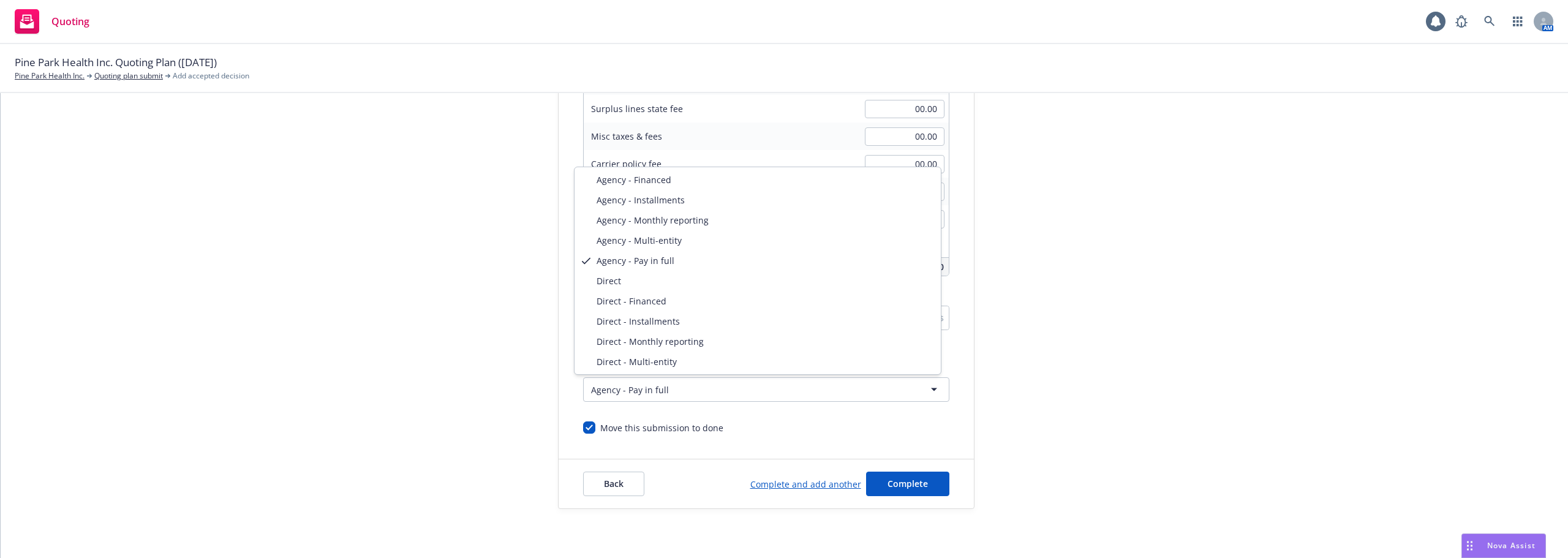
select select "DIRECT"
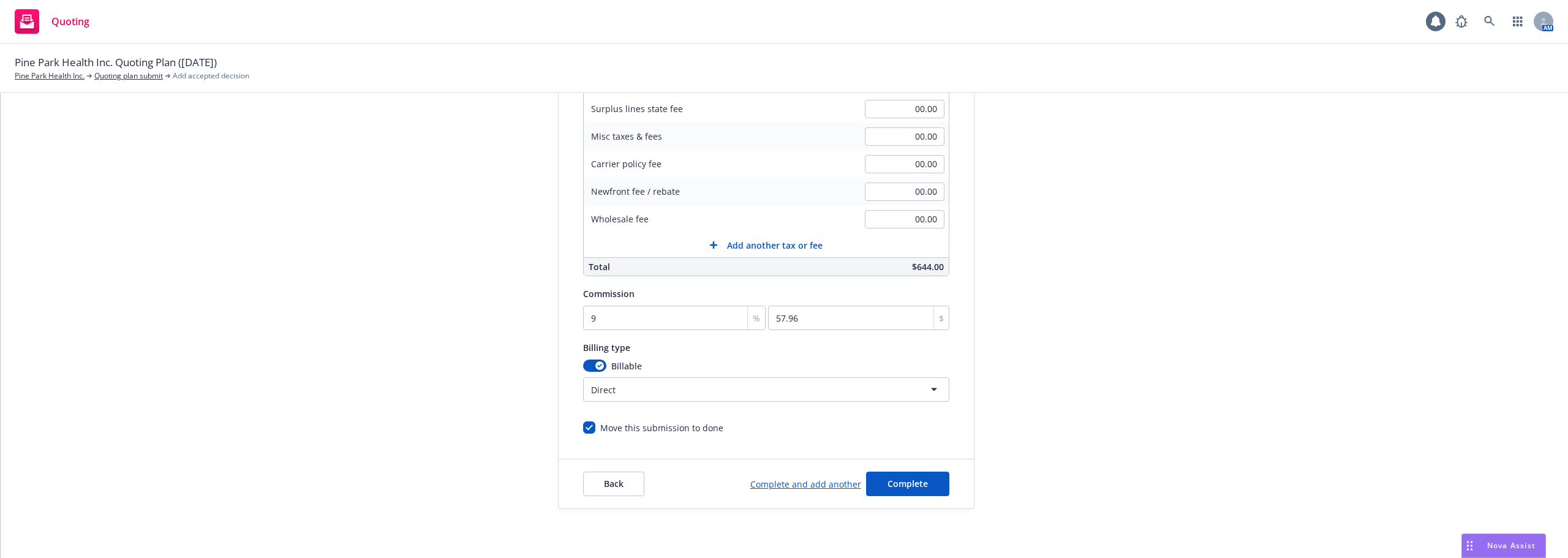
click at [1024, 404] on div "submission NCCI - Travelers Carrier Travelers Insurance Last updated 8/26, 3:29…" at bounding box center [1084, 196] width 172 height 627
click at [925, 481] on button "Complete" at bounding box center [908, 484] width 84 height 24
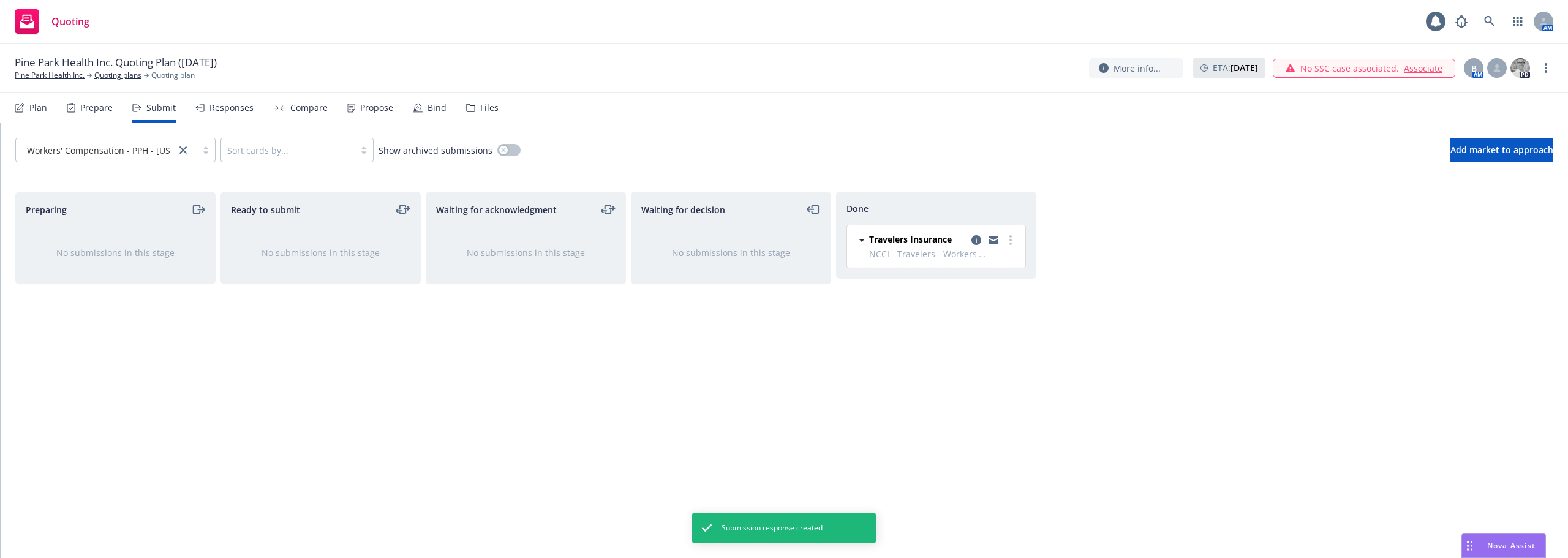
click at [237, 112] on div "Responses" at bounding box center [232, 107] width 44 height 10
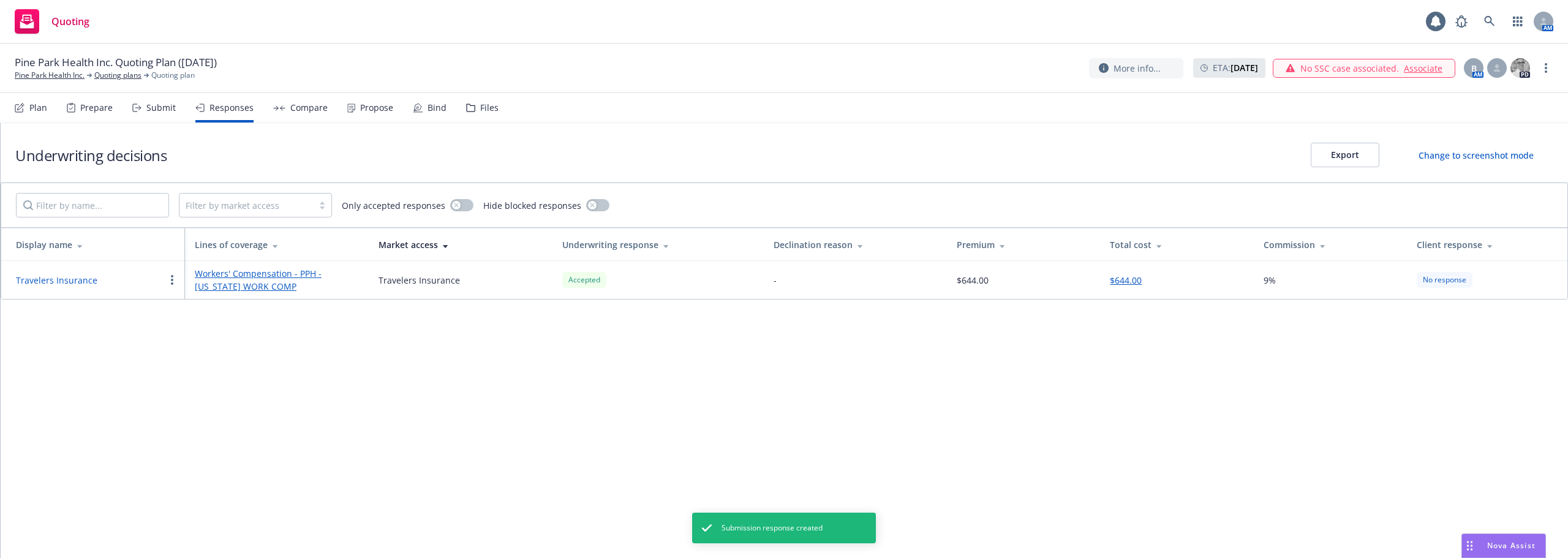
click at [295, 112] on div "Compare" at bounding box center [308, 107] width 37 height 10
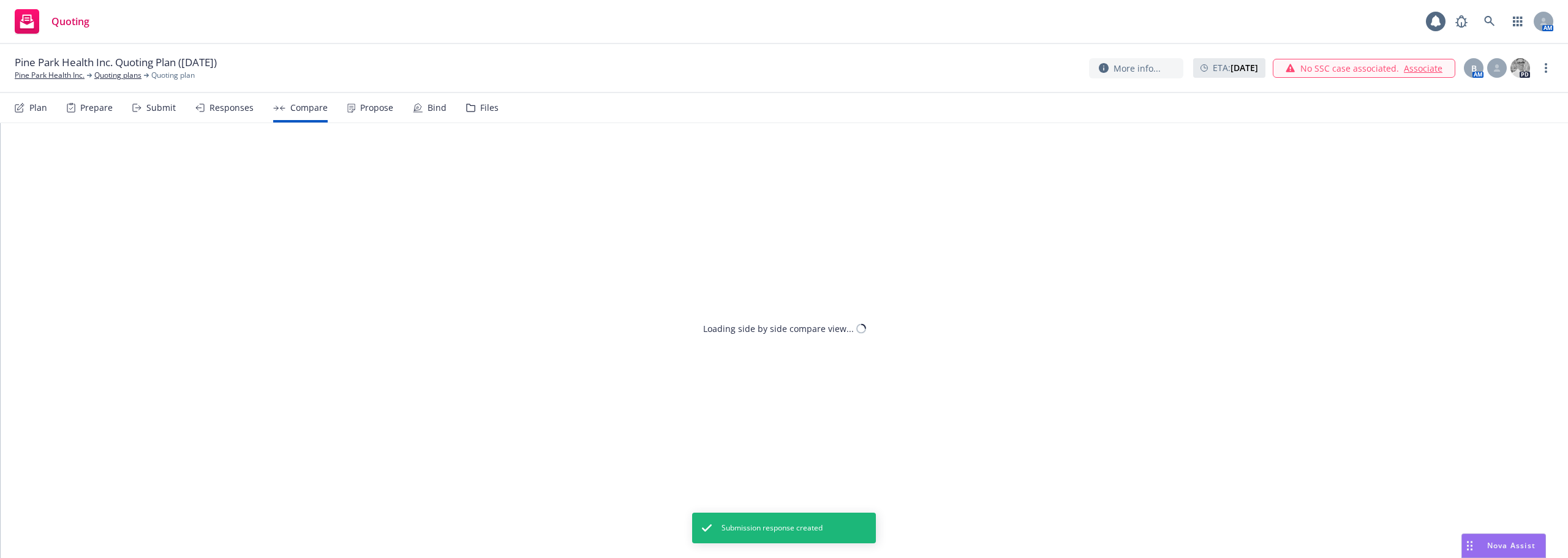
click at [379, 117] on div "Propose" at bounding box center [370, 108] width 46 height 30
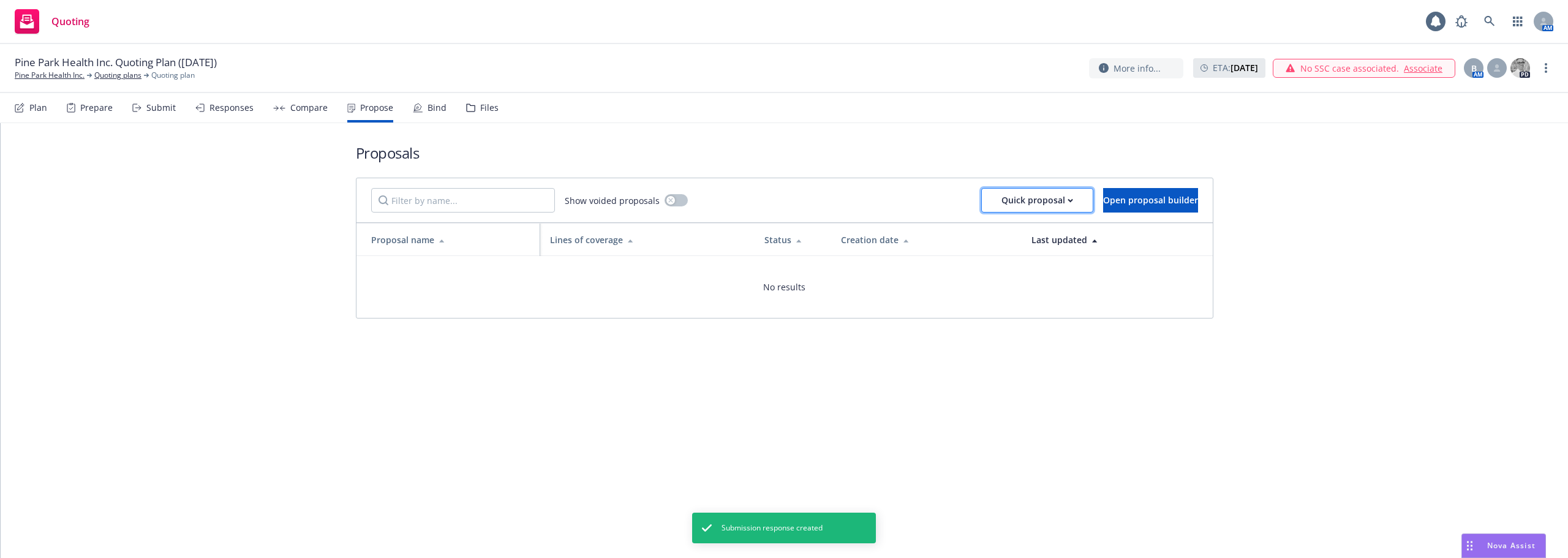
click at [981, 198] on button "Quick proposal" at bounding box center [1037, 200] width 112 height 24
click at [985, 234] on span "Upload quick proposal" at bounding box center [1006, 232] width 122 height 11
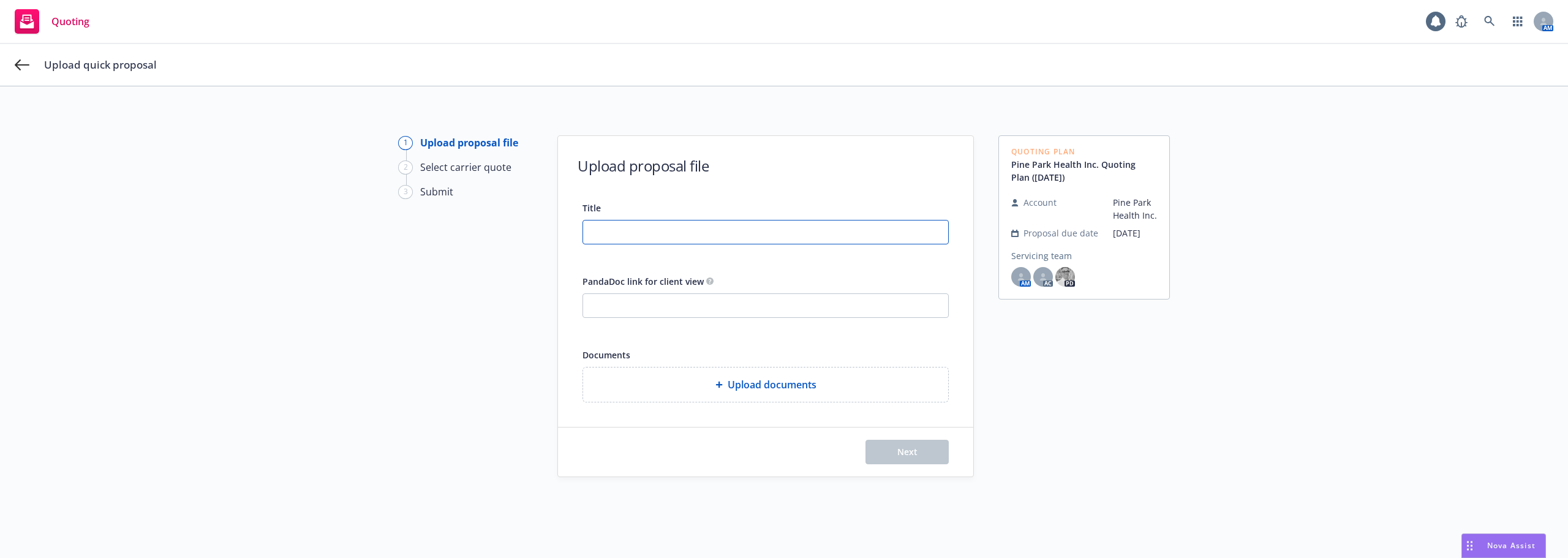
click at [686, 221] on input "Title" at bounding box center [765, 232] width 365 height 24
type input "Work Comp Email Quote"
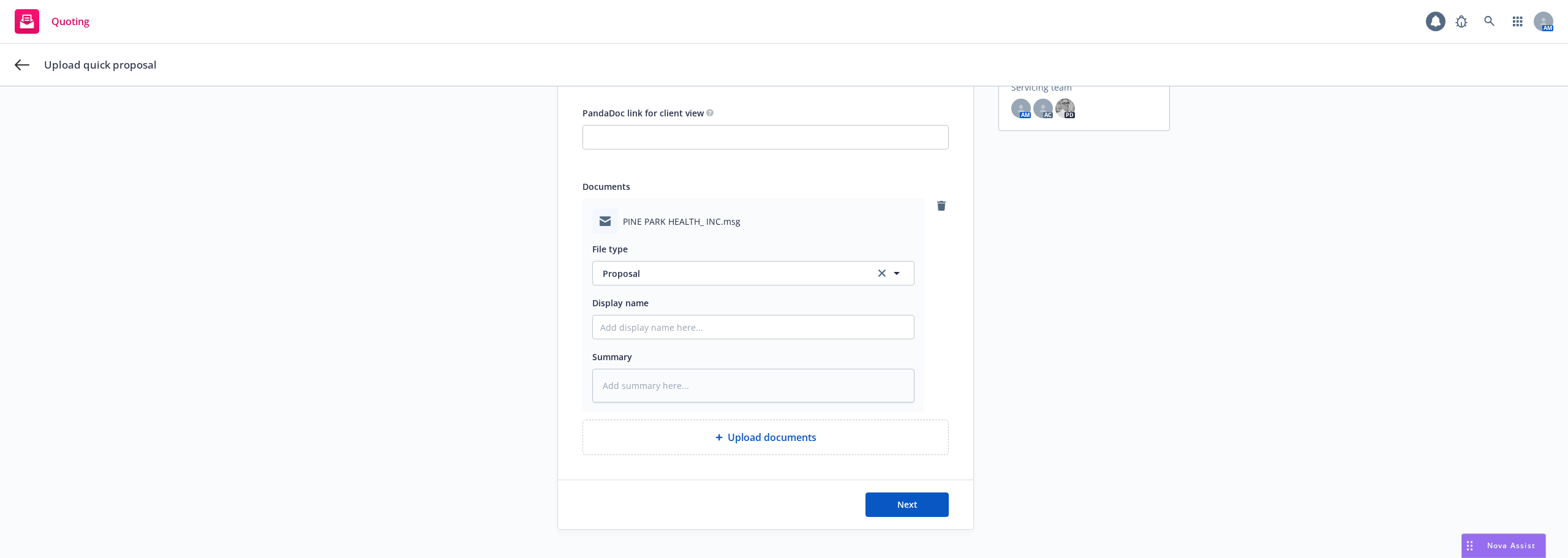
scroll to position [184, 0]
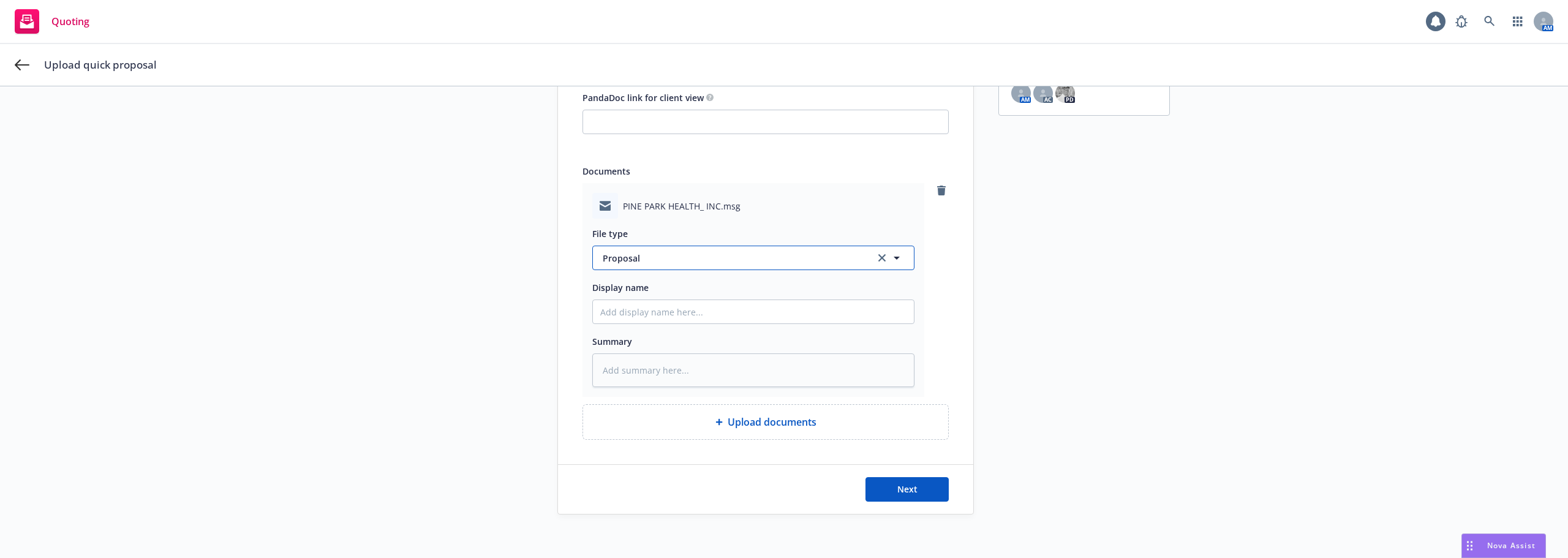
click at [622, 259] on span "Proposal" at bounding box center [731, 258] width 258 height 13
click at [629, 301] on div "Email" at bounding box center [753, 292] width 321 height 32
click at [635, 259] on span "Email" at bounding box center [731, 258] width 258 height 13
click at [629, 322] on span "Proposal" at bounding box center [623, 324] width 37 height 13
click at [651, 313] on input "Display name" at bounding box center [753, 312] width 321 height 24
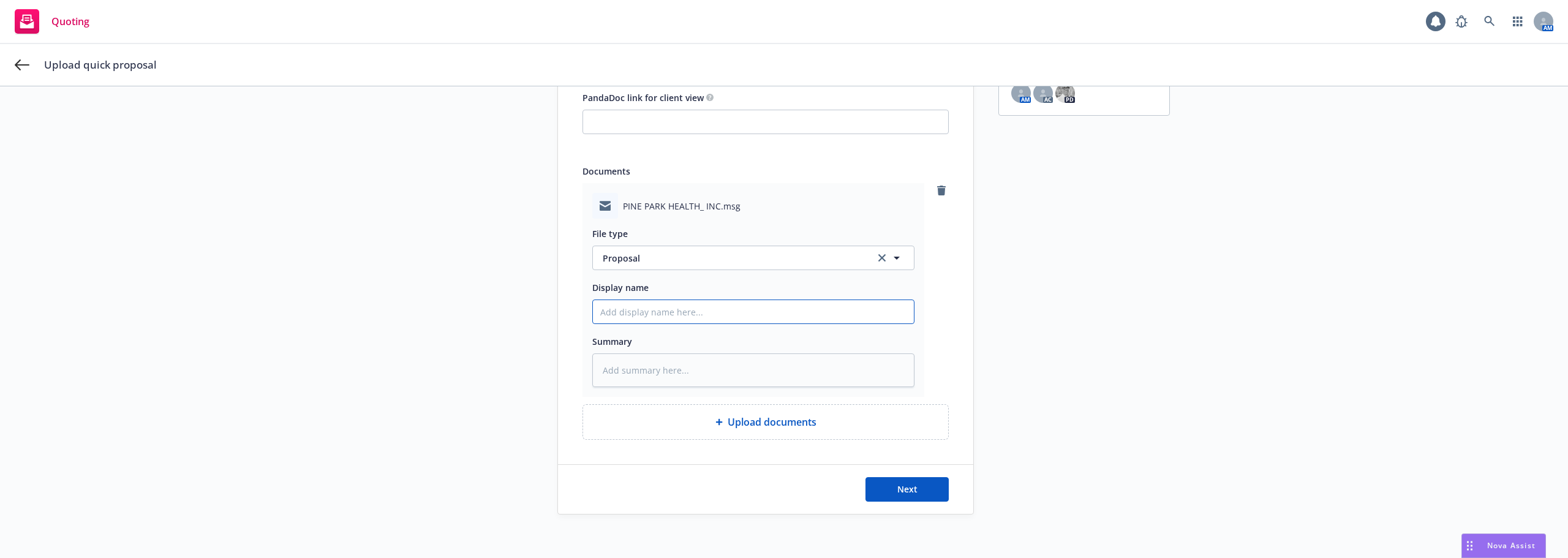
type textarea "x"
type input "P"
type textarea "x"
type input "E"
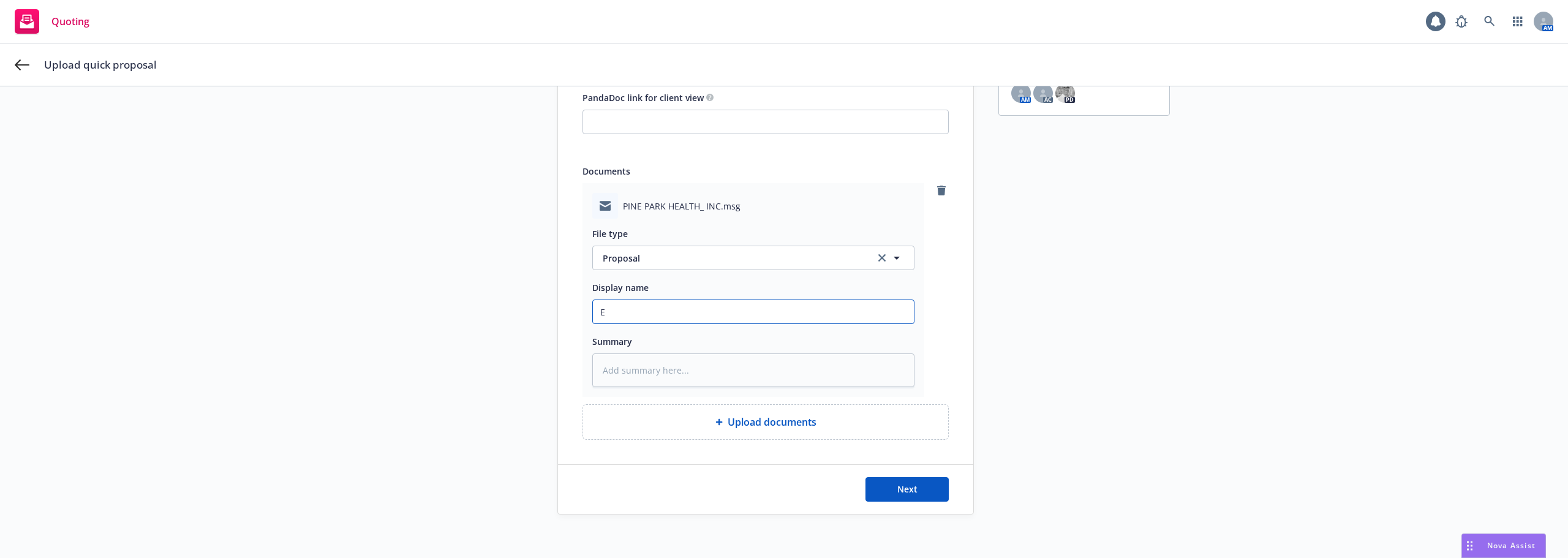
type textarea "x"
type input "Em"
type textarea "x"
type input "Ema"
type textarea "x"
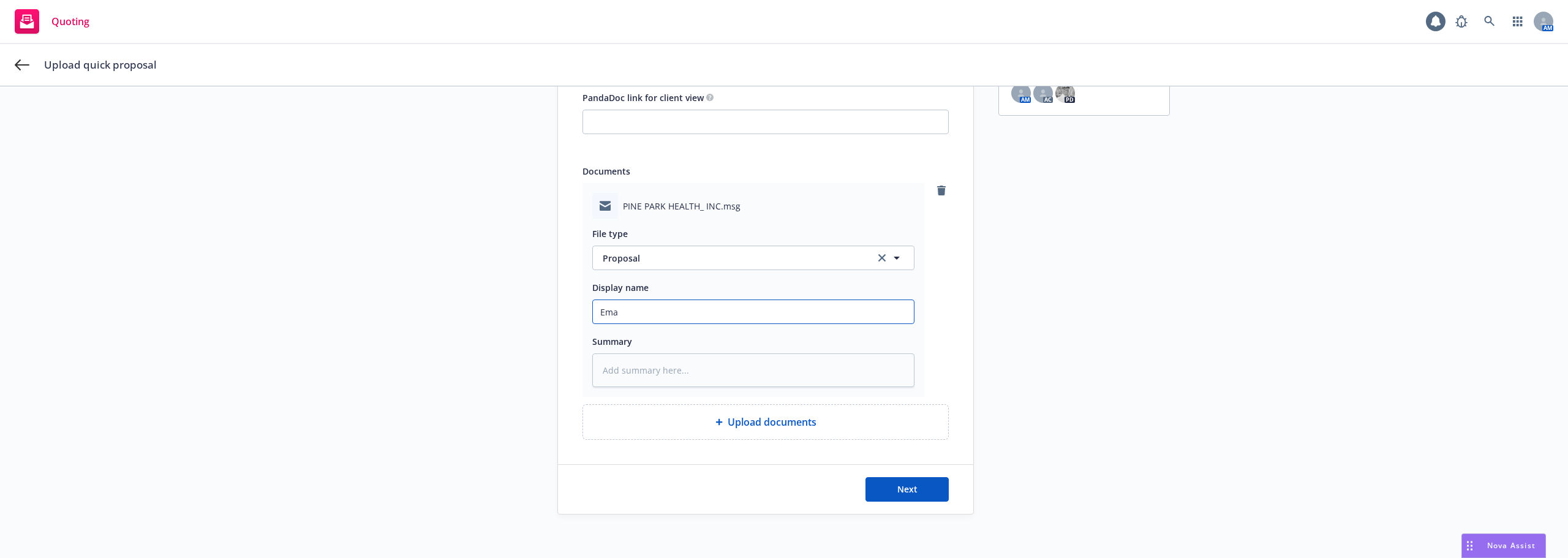
type input "Emai"
type textarea "x"
type input "Email"
type textarea "x"
type input "Emai"
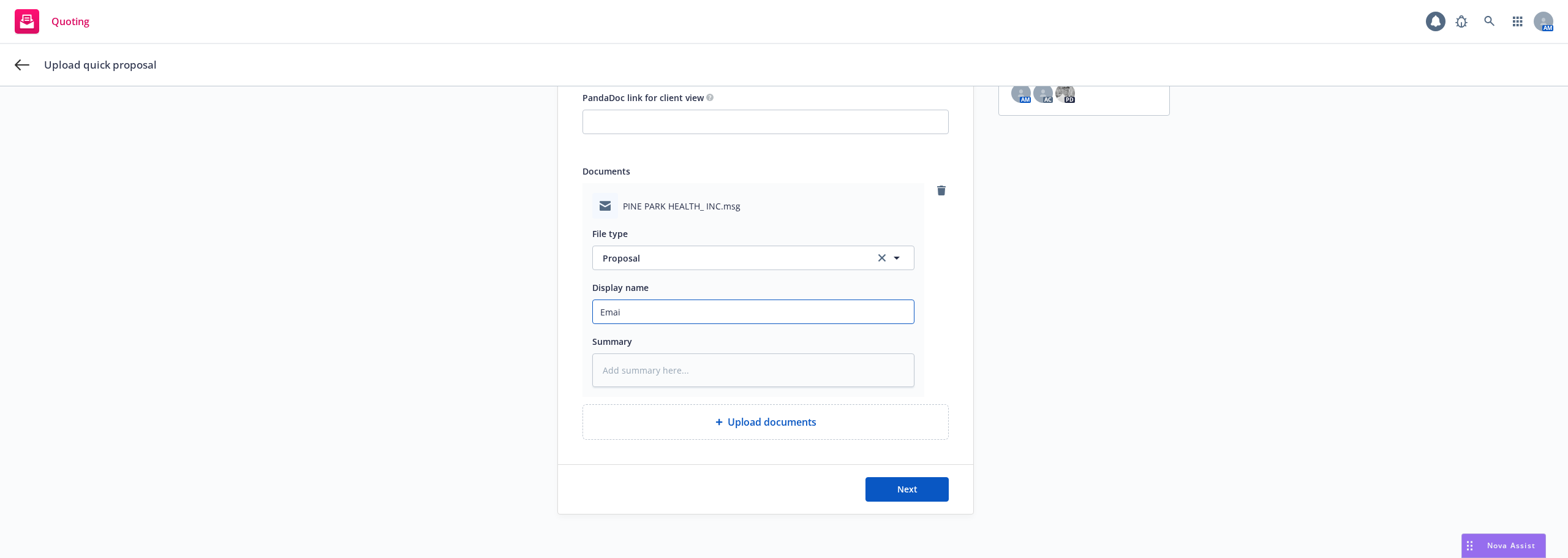
type textarea "x"
type input "Ema"
type textarea "x"
type input "Em"
type textarea "x"
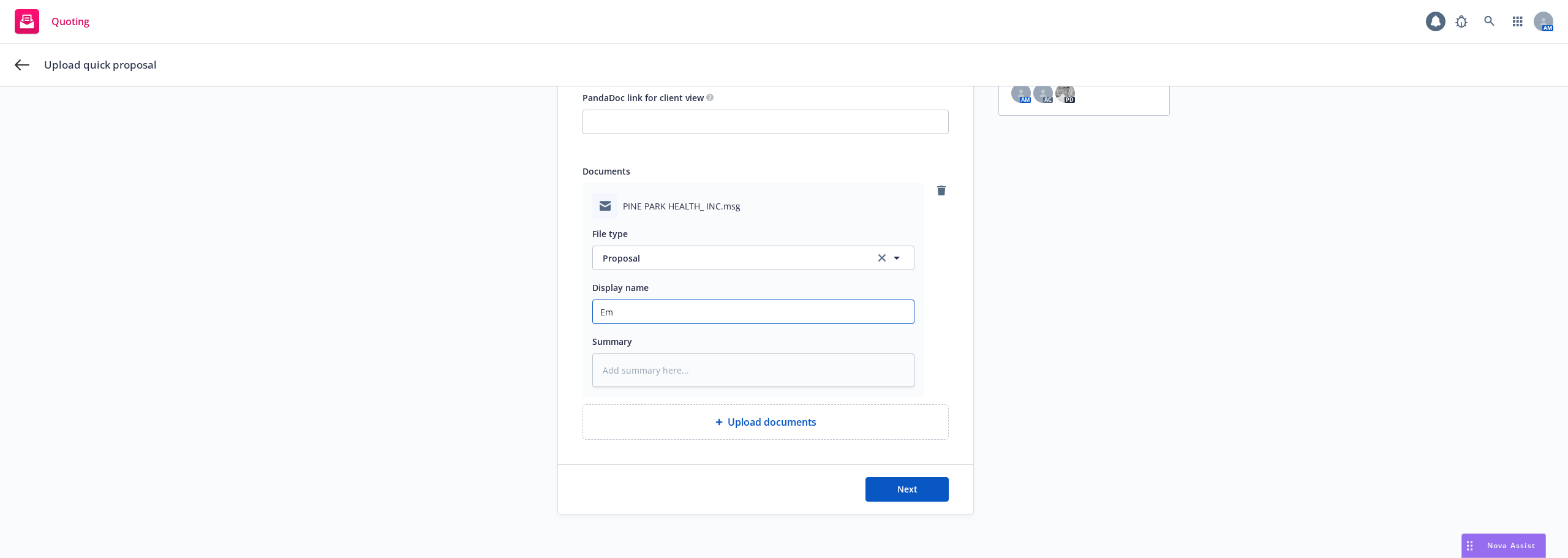
type input "E"
type textarea "x"
click at [906, 488] on span "Next" at bounding box center [907, 488] width 20 height 11
type textarea "x"
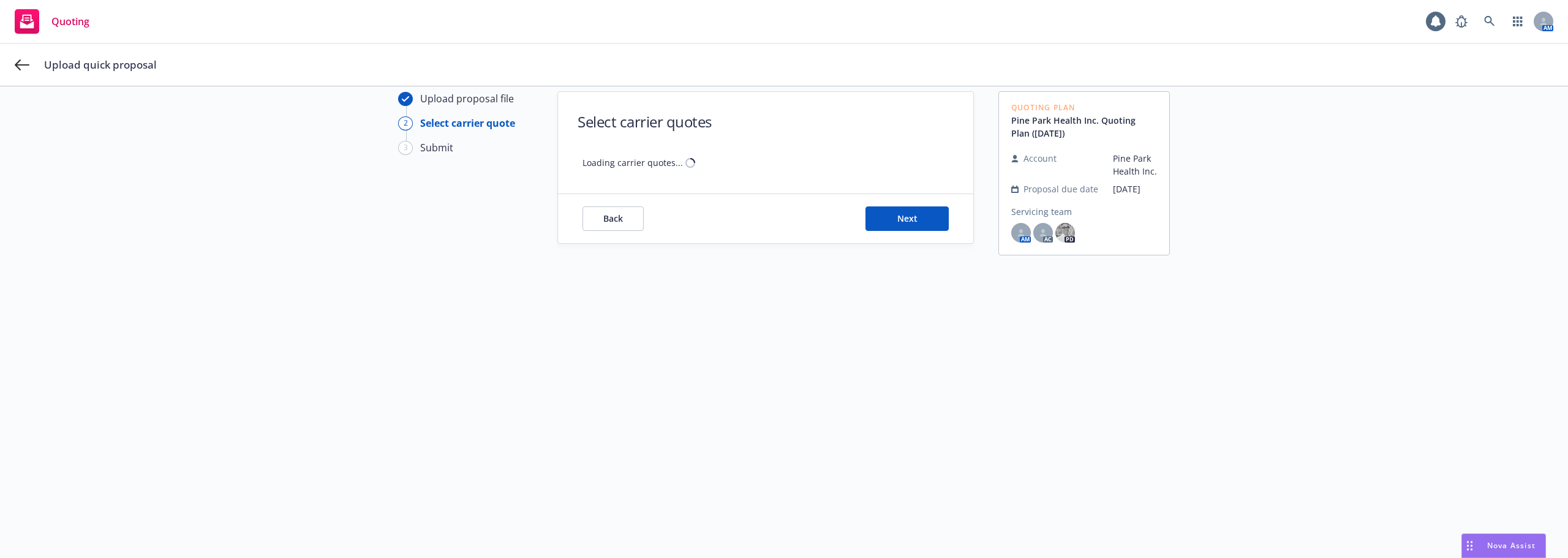
scroll to position [44, 0]
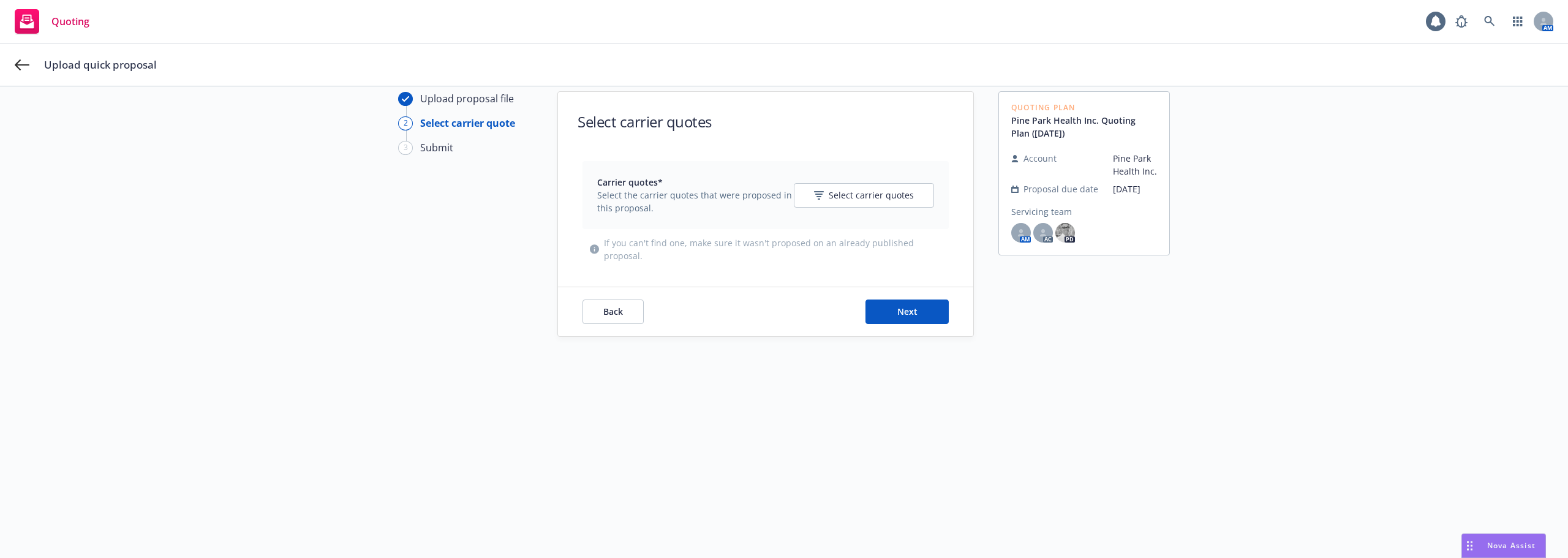
click at [820, 180] on div "Carrier quotes* Select the carrier quotes that were proposed in this proposal. …" at bounding box center [765, 195] width 337 height 38
click at [820, 193] on icon "button" at bounding box center [818, 193] width 7 height 1
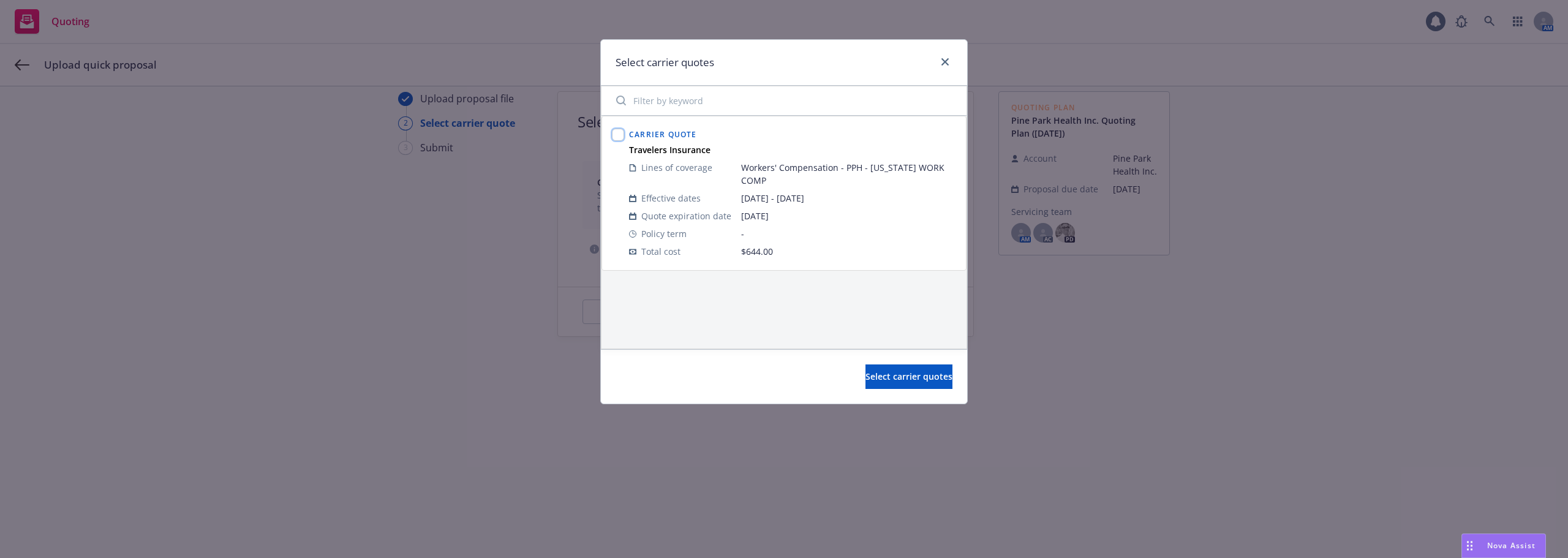
click at [613, 133] on input "checkbox" at bounding box center [618, 135] width 12 height 12
checkbox input "true"
click at [865, 369] on button "Select carrier quotes" at bounding box center [909, 377] width 87 height 24
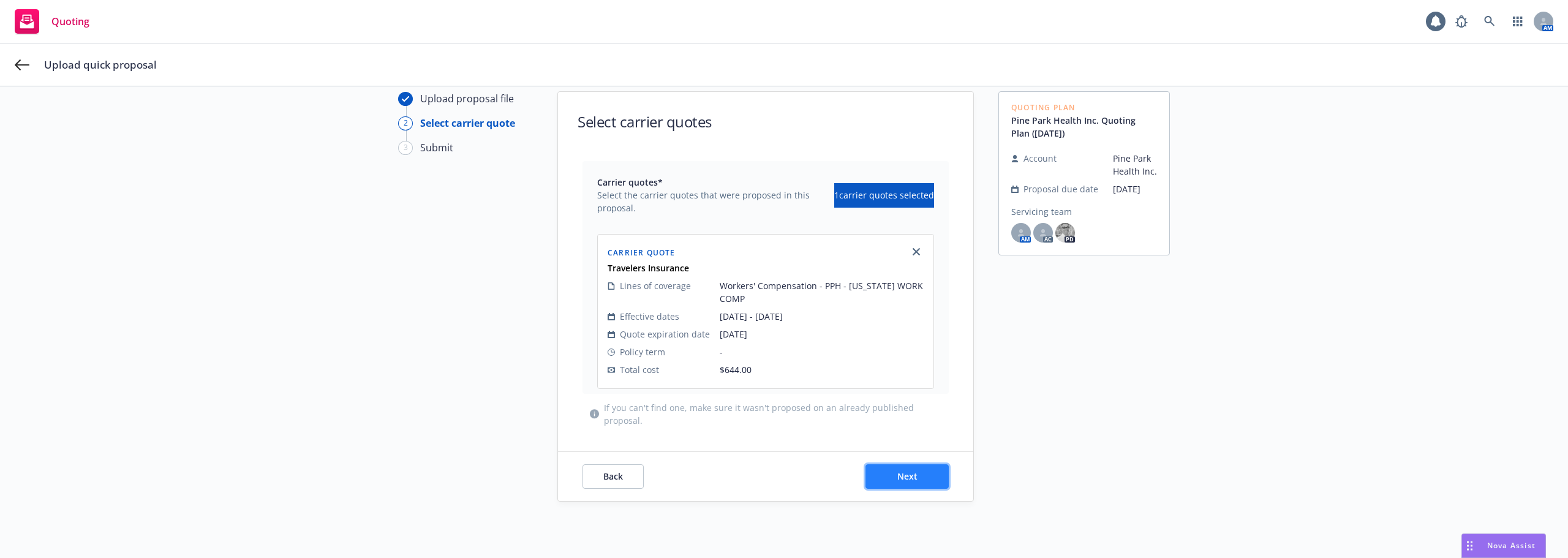
click at [919, 481] on button "Next" at bounding box center [907, 476] width 84 height 24
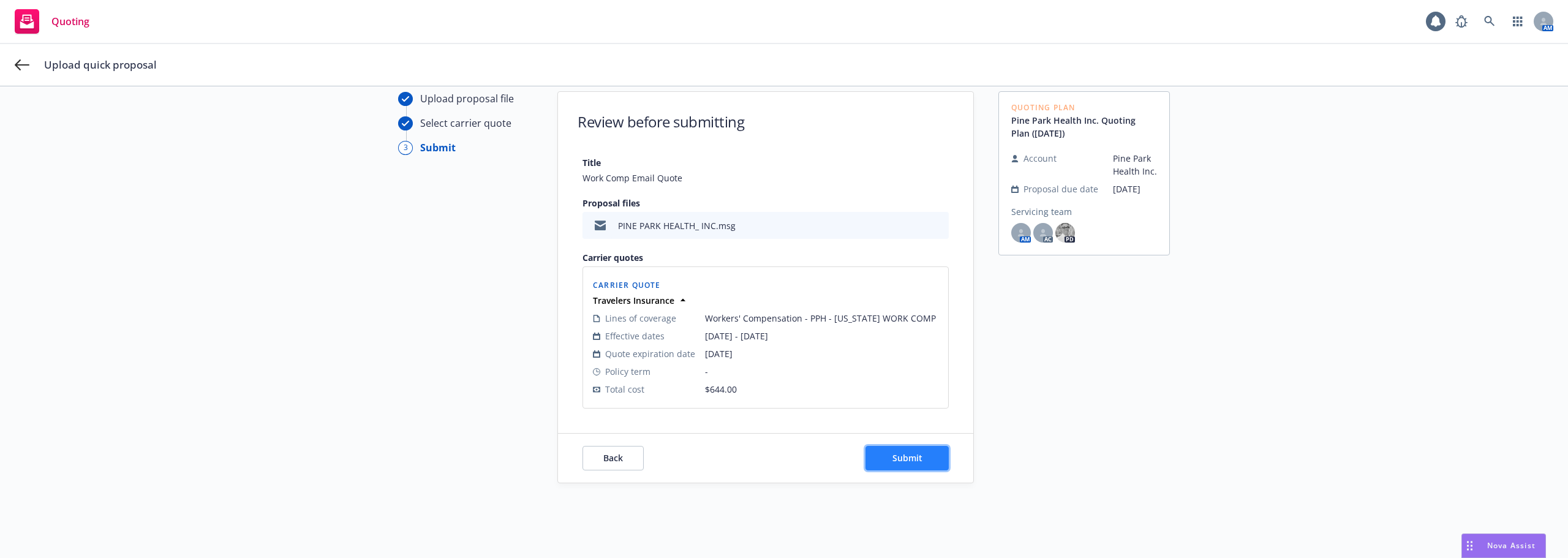
click at [915, 456] on span "Submit" at bounding box center [907, 457] width 30 height 11
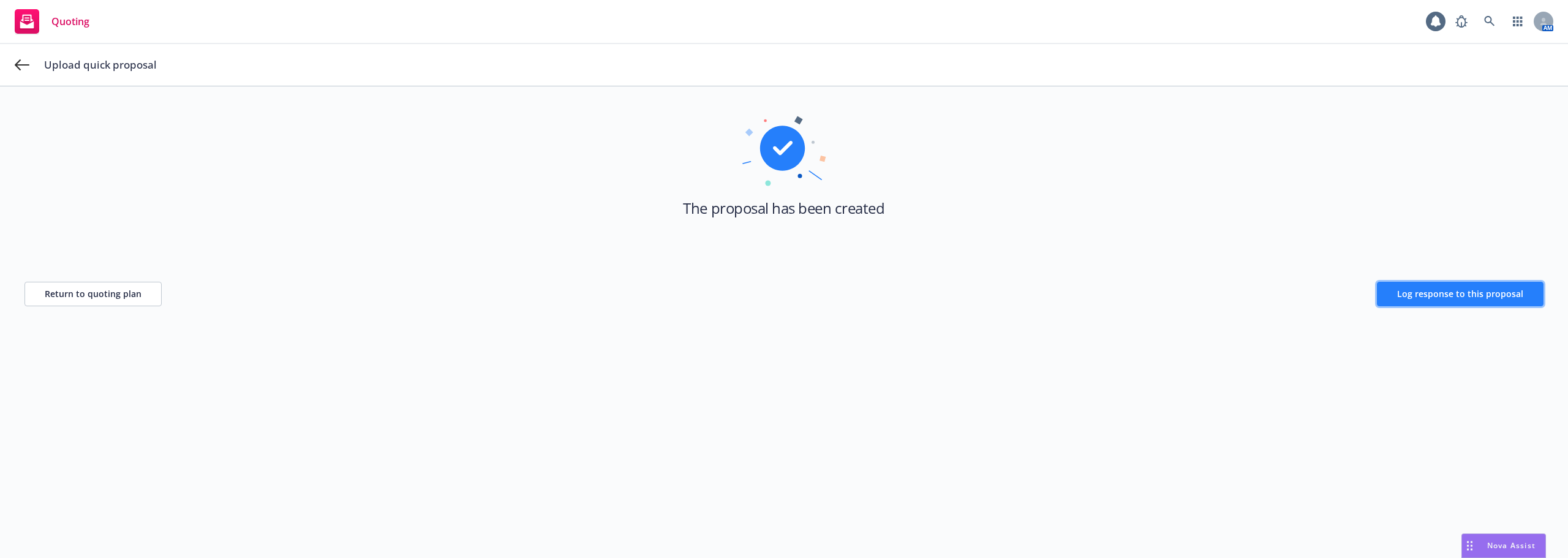
click at [1445, 299] on button "Log response to this proposal" at bounding box center [1460, 294] width 166 height 24
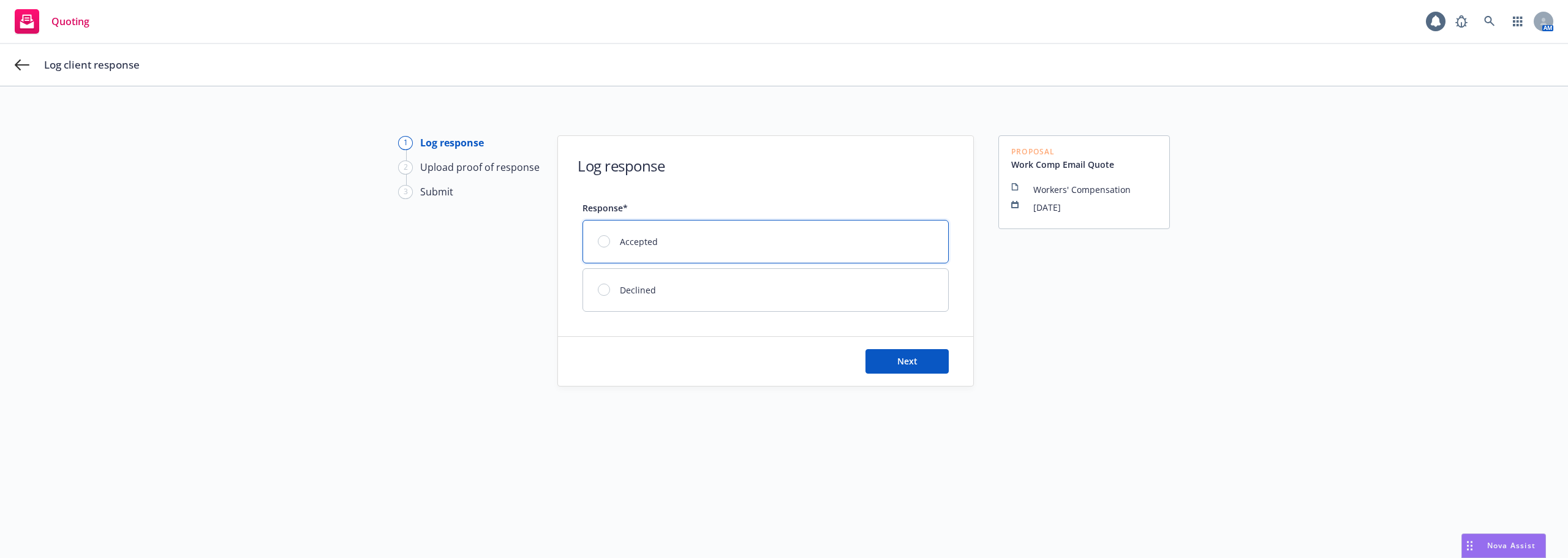
click at [623, 243] on span "Accepted" at bounding box center [639, 241] width 38 height 13
click at [888, 360] on button "Next" at bounding box center [907, 361] width 84 height 24
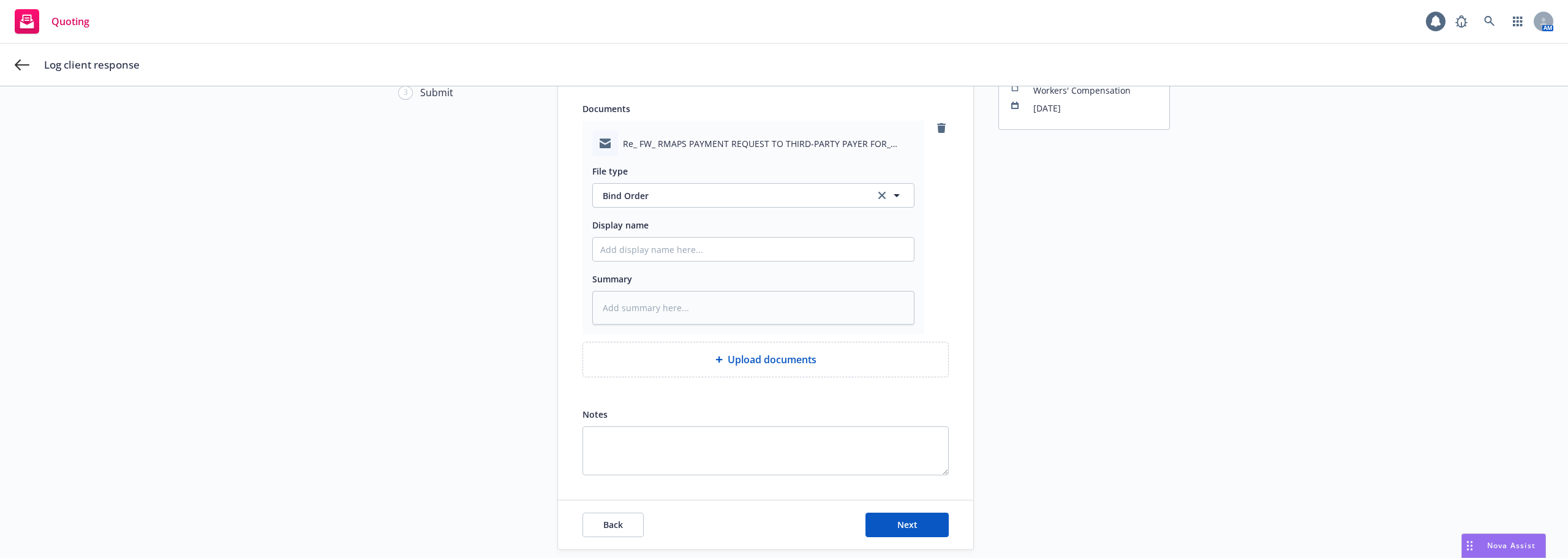
scroll to position [140, 0]
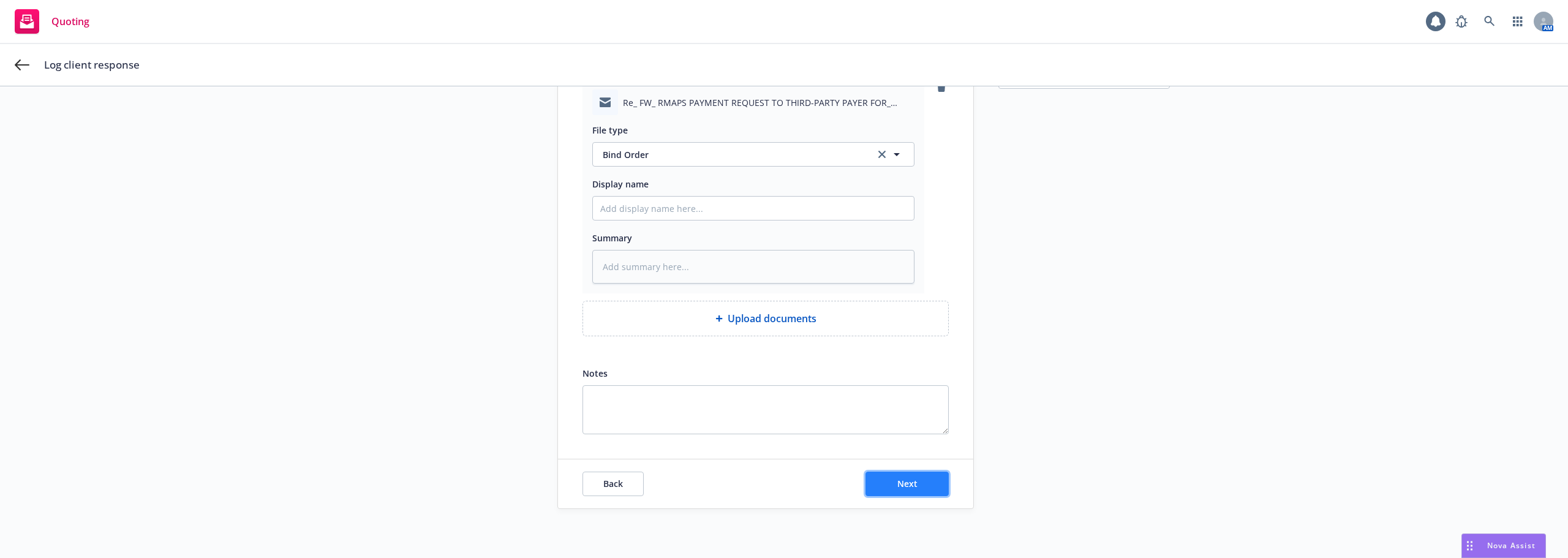
click at [923, 485] on button "Next" at bounding box center [907, 484] width 84 height 24
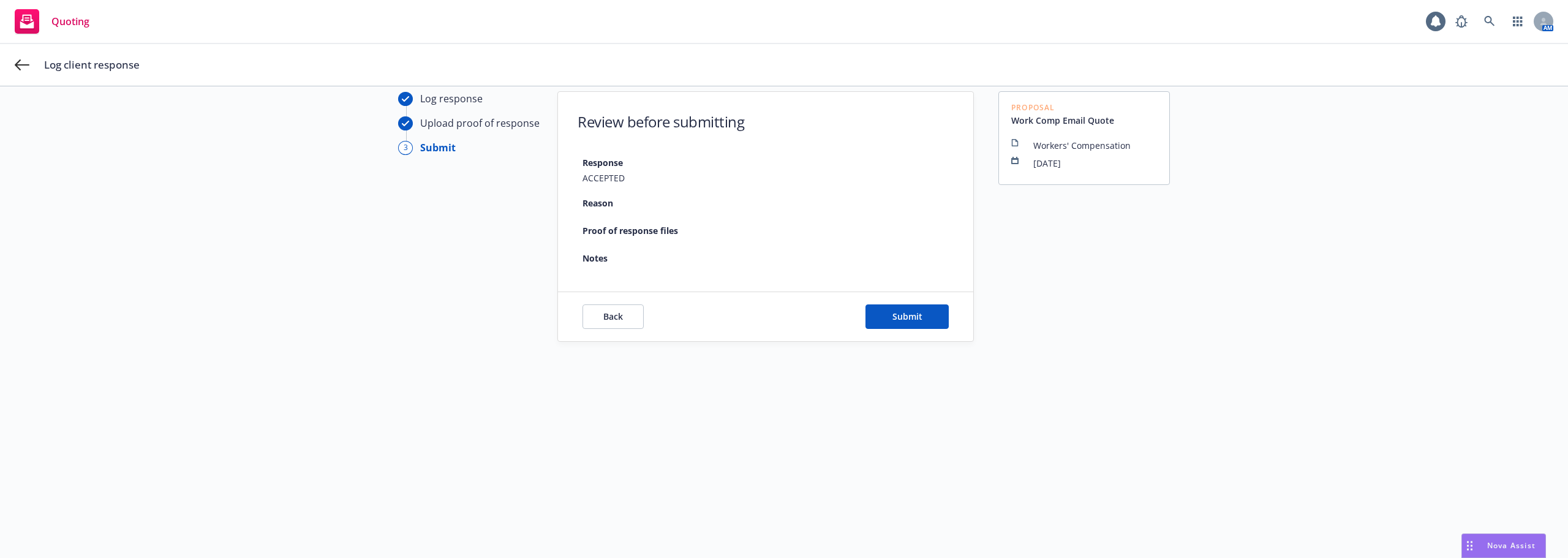
scroll to position [44, 0]
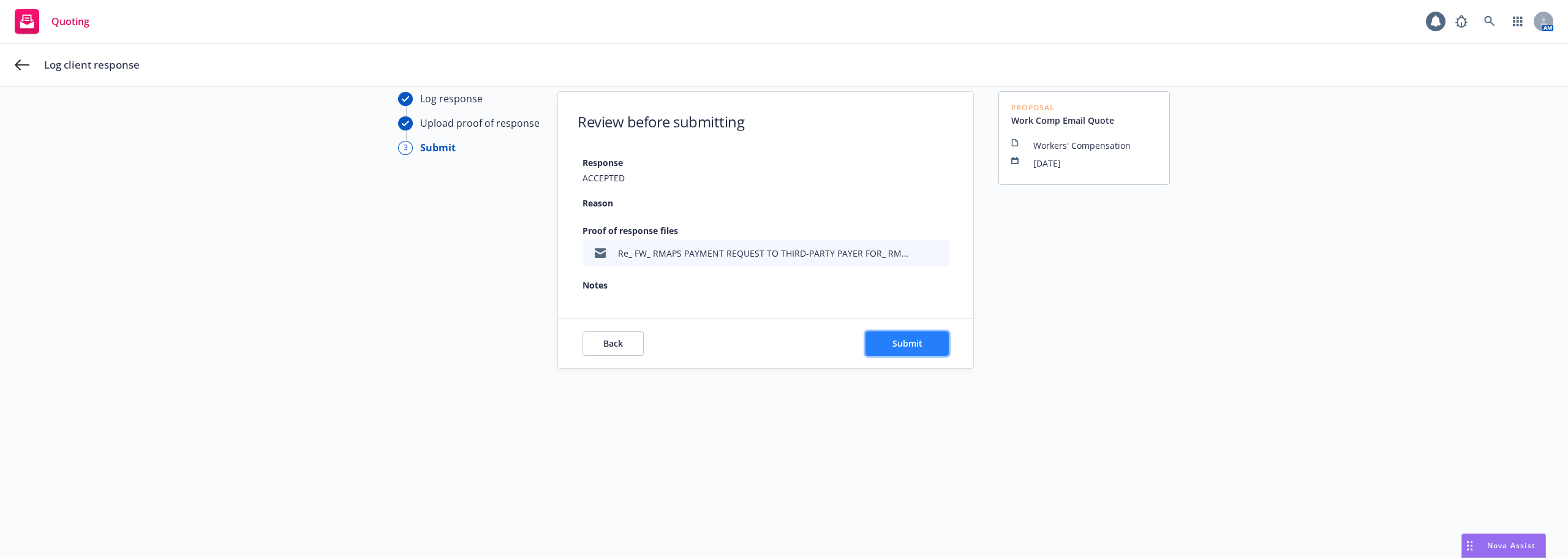
click at [905, 342] on span "Submit" at bounding box center [907, 343] width 30 height 11
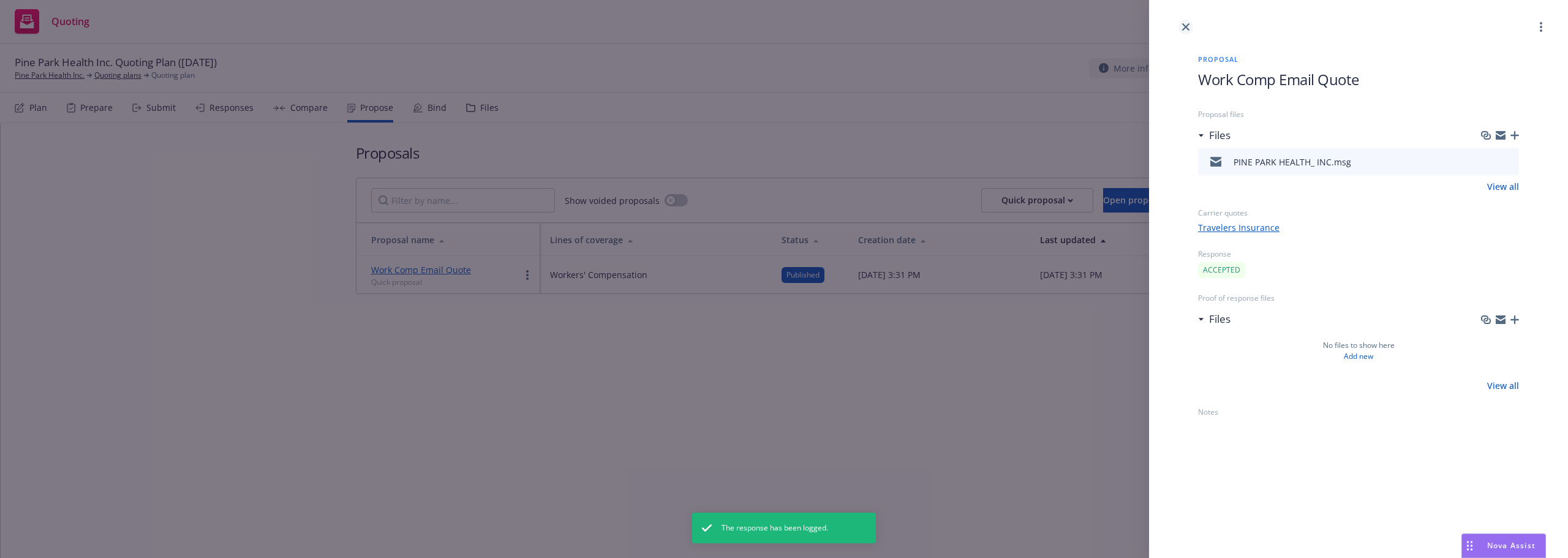
click at [1186, 30] on icon "close" at bounding box center [1186, 27] width 7 height 7
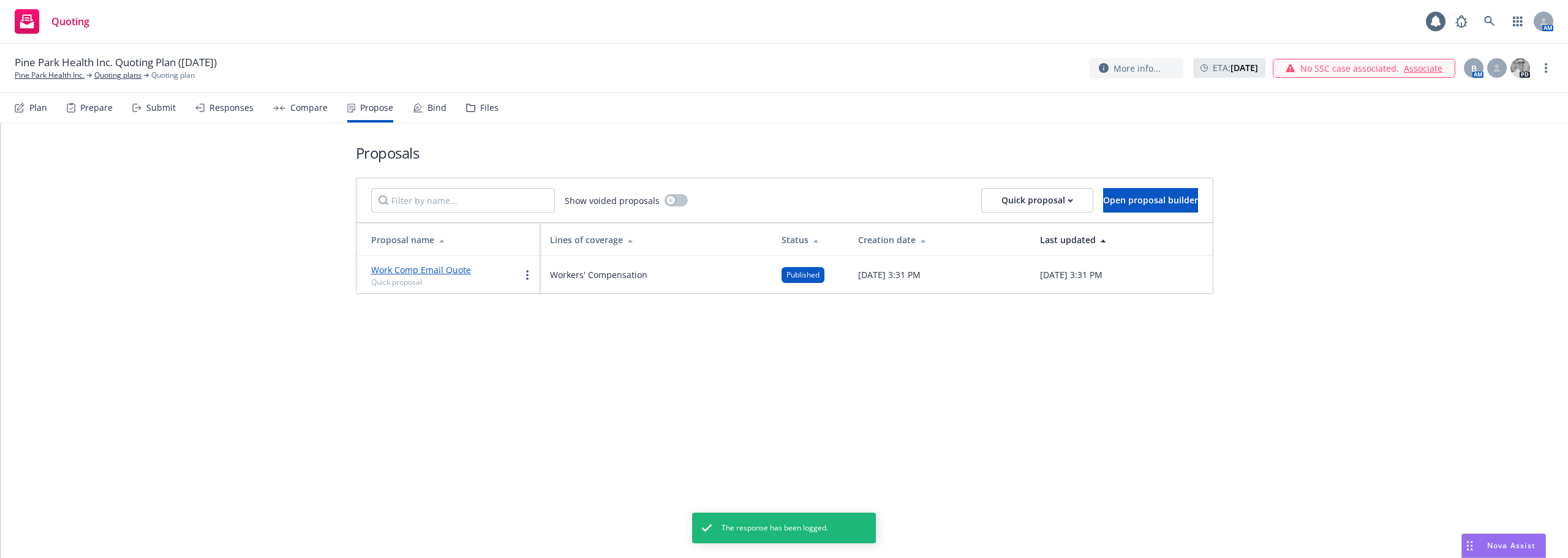
drag, startPoint x: 400, startPoint y: 96, endPoint x: 409, endPoint y: 100, distance: 9.8
click at [400, 96] on div "Plan Prepare Submit Responses Compare Propose Bind Files" at bounding box center [257, 108] width 484 height 30
click at [418, 104] on icon at bounding box center [417, 107] width 10 height 10
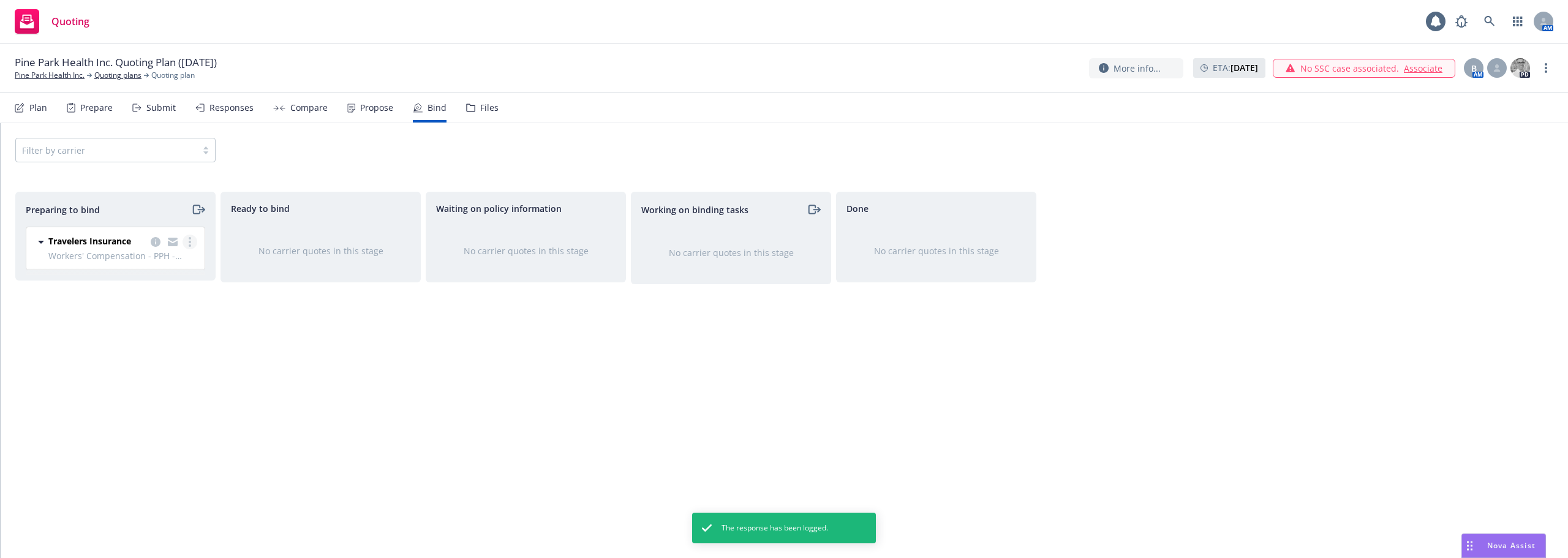
click at [187, 237] on link "more" at bounding box center [190, 241] width 15 height 15
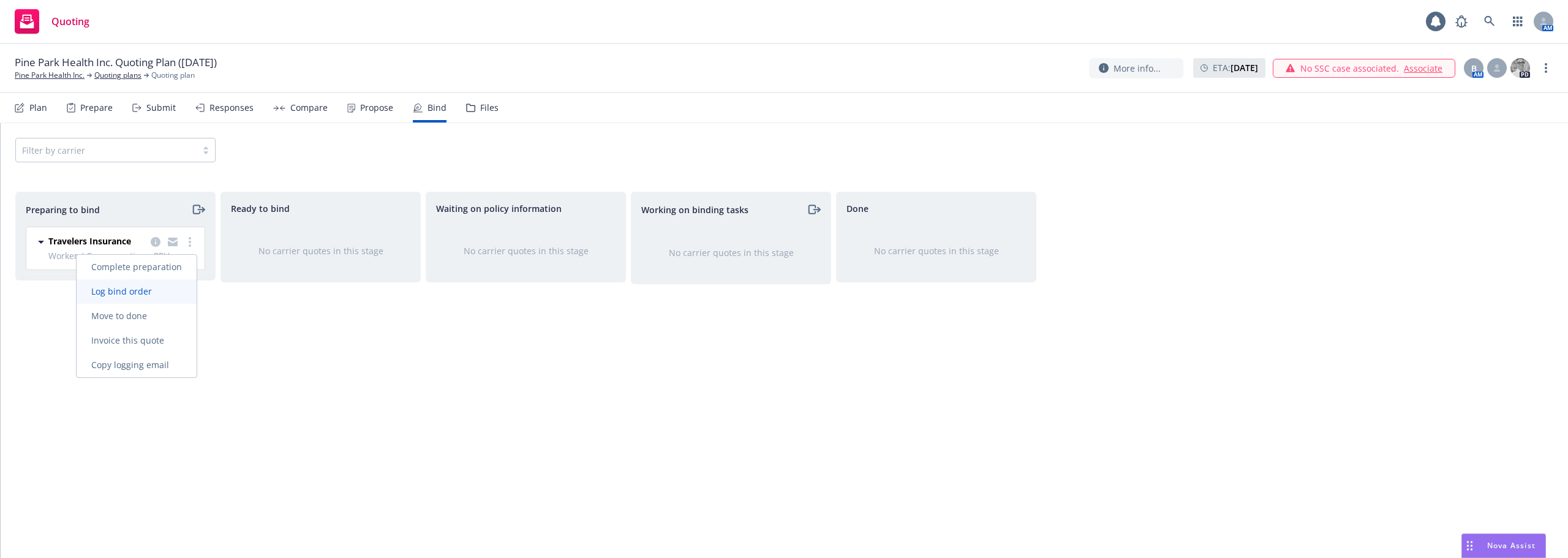
click at [142, 285] on link "Log bind order" at bounding box center [137, 292] width 120 height 24
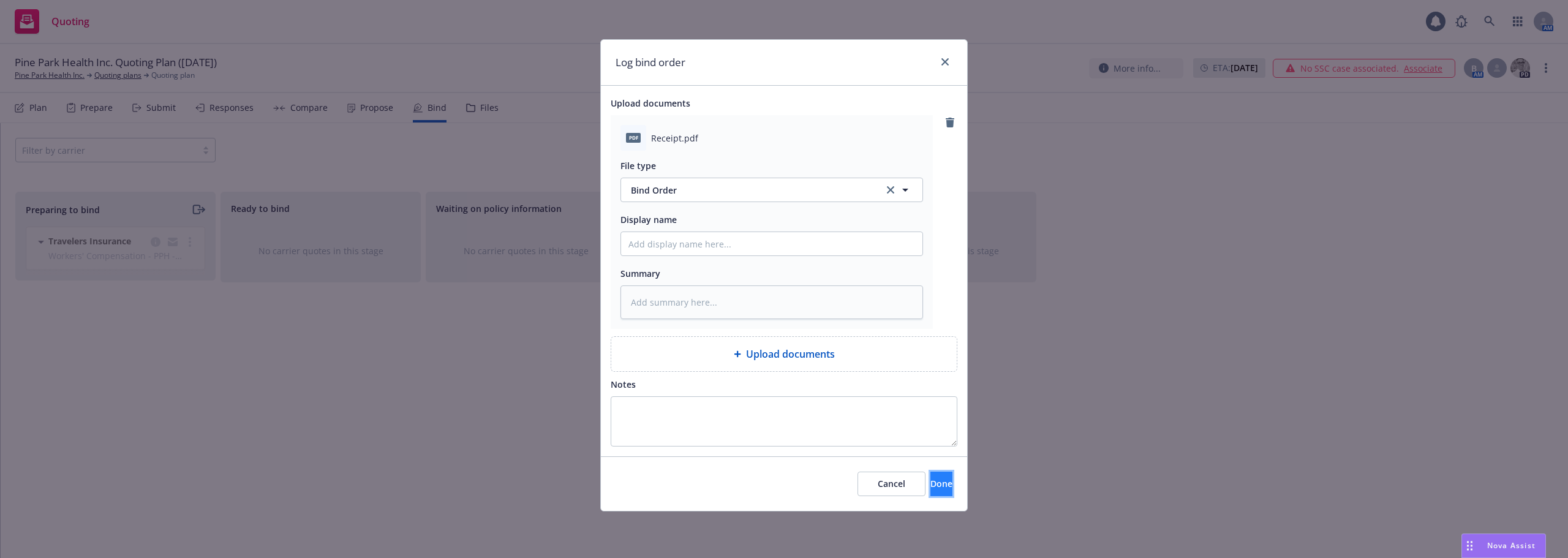
click at [931, 487] on span "Done" at bounding box center [941, 483] width 22 height 11
type textarea "x"
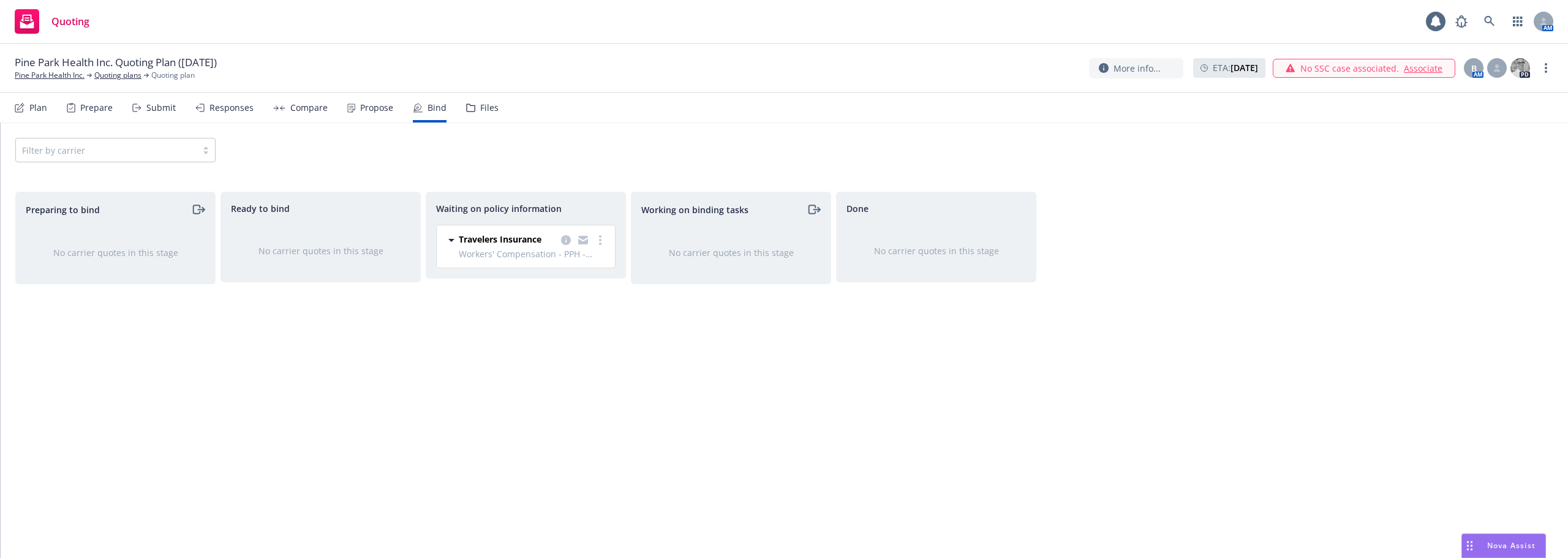
click at [411, 334] on div "Ready to bind No carrier quotes in this stage" at bounding box center [320, 361] width 200 height 340
click at [57, 72] on link "Pine Park Health Inc." at bounding box center [50, 75] width 70 height 11
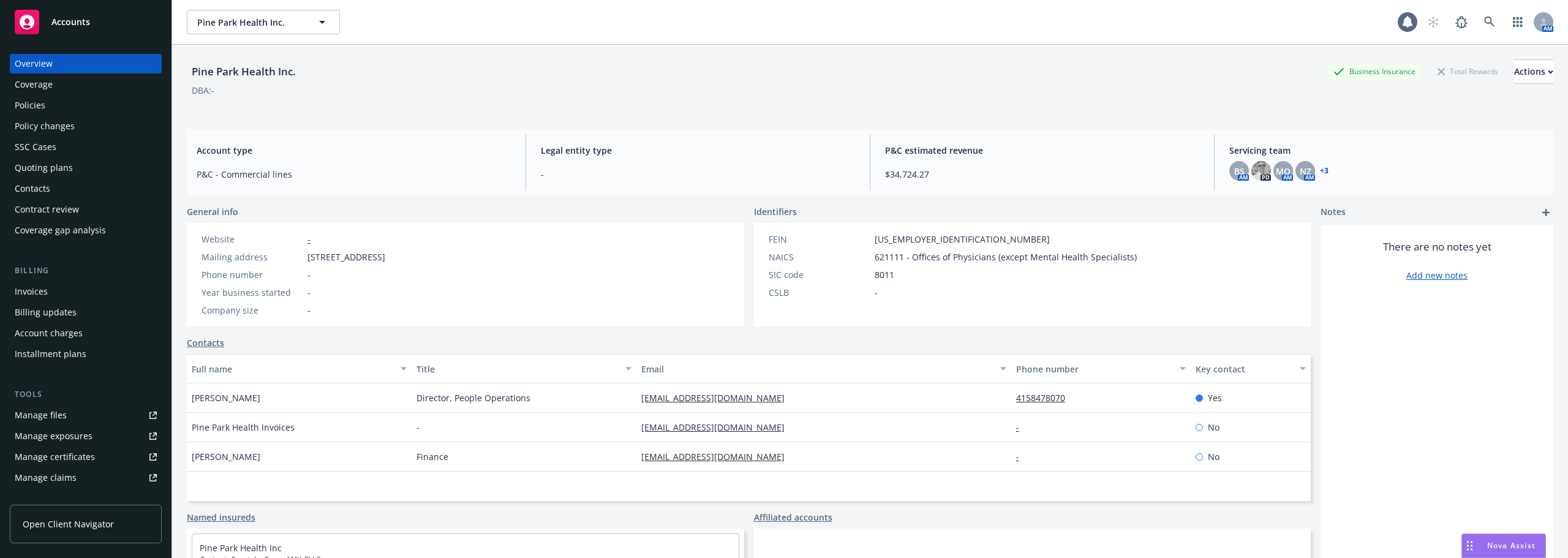
click at [1042, 228] on div "FEIN [US_EMPLOYER_IDENTIFICATION_NUMBER] NAICS 621111 - Offices of Physicians (…" at bounding box center [952, 274] width 398 height 104
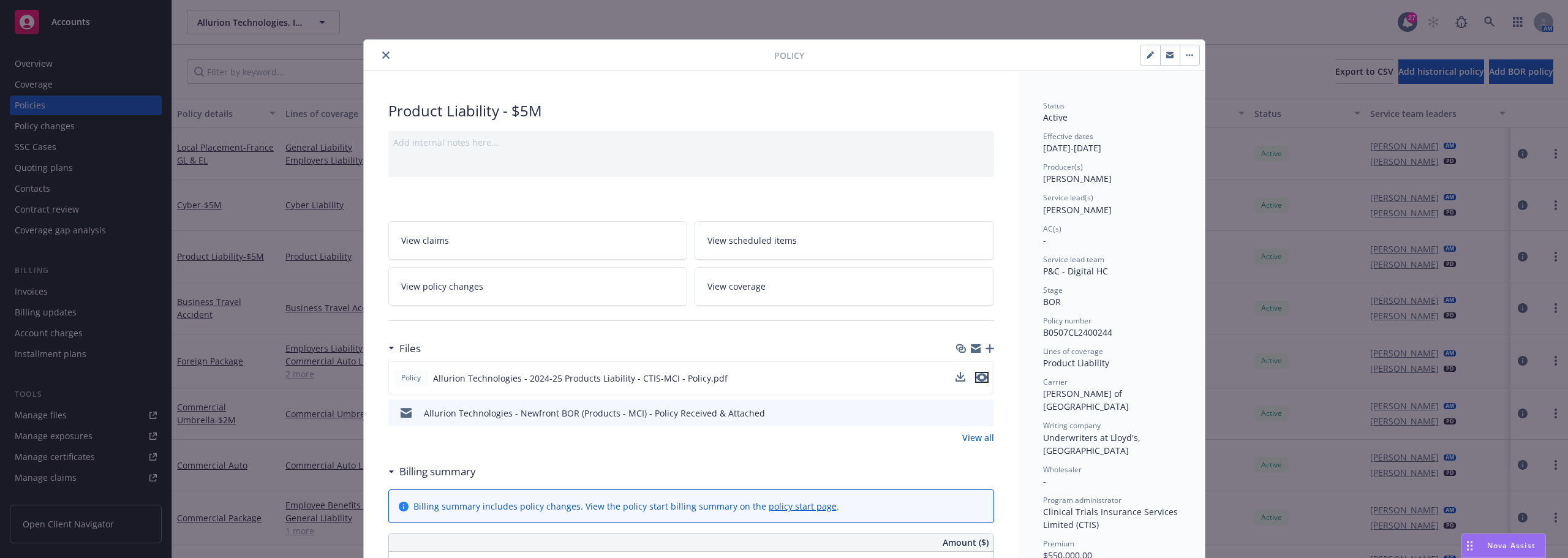
click at [976, 379] on icon "preview file" at bounding box center [981, 377] width 11 height 9
